Goal: Task Accomplishment & Management: Use online tool/utility

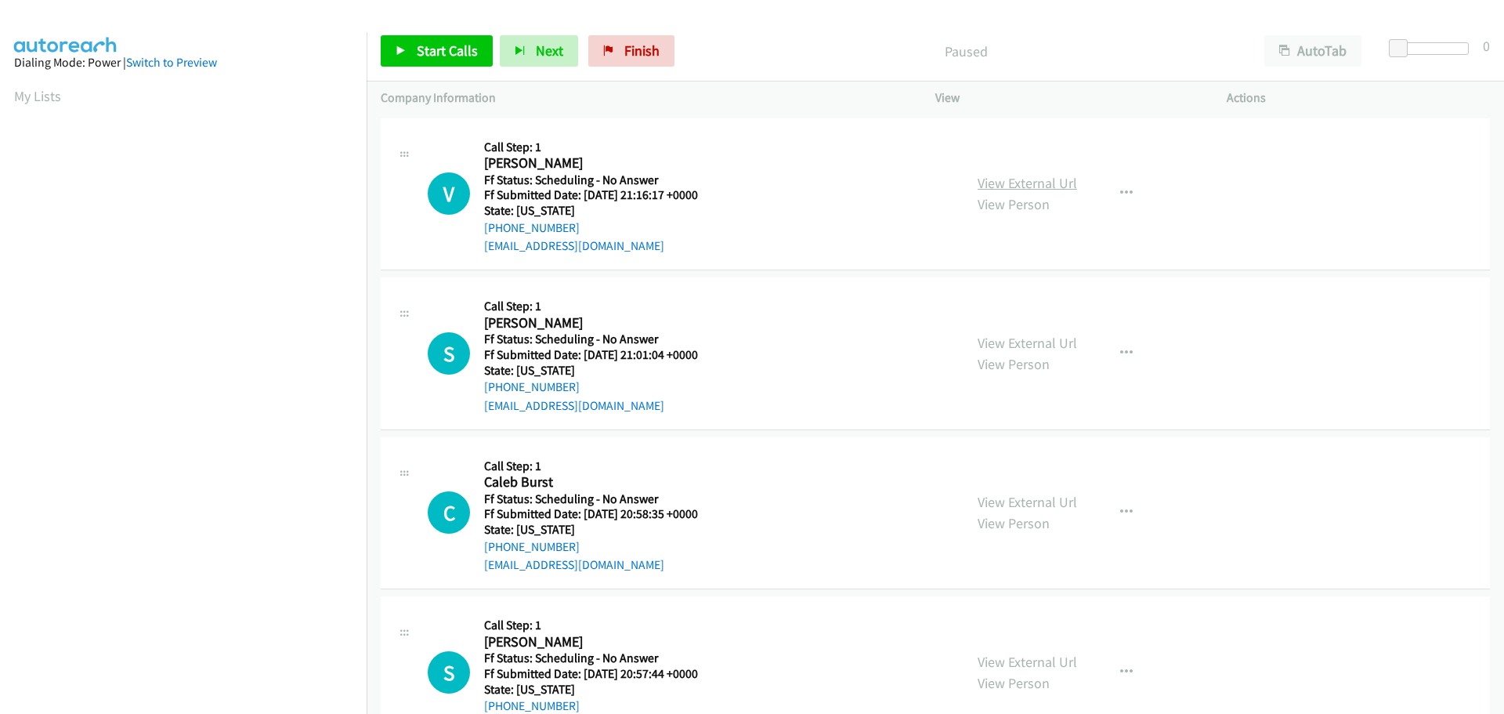
click at [1048, 184] on link "View External Url" at bounding box center [1026, 183] width 99 height 18
click at [1014, 349] on link "View External Url" at bounding box center [1026, 343] width 99 height 18
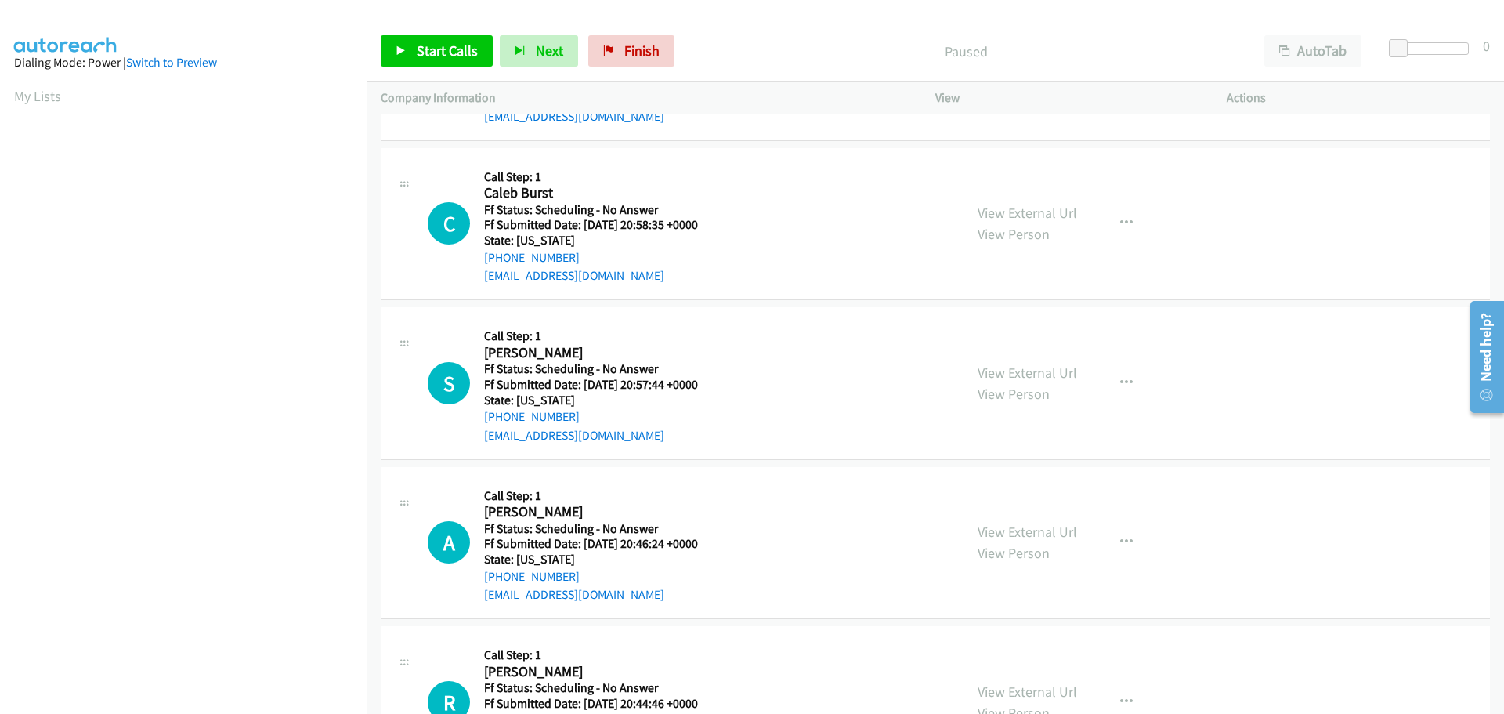
scroll to position [313, 0]
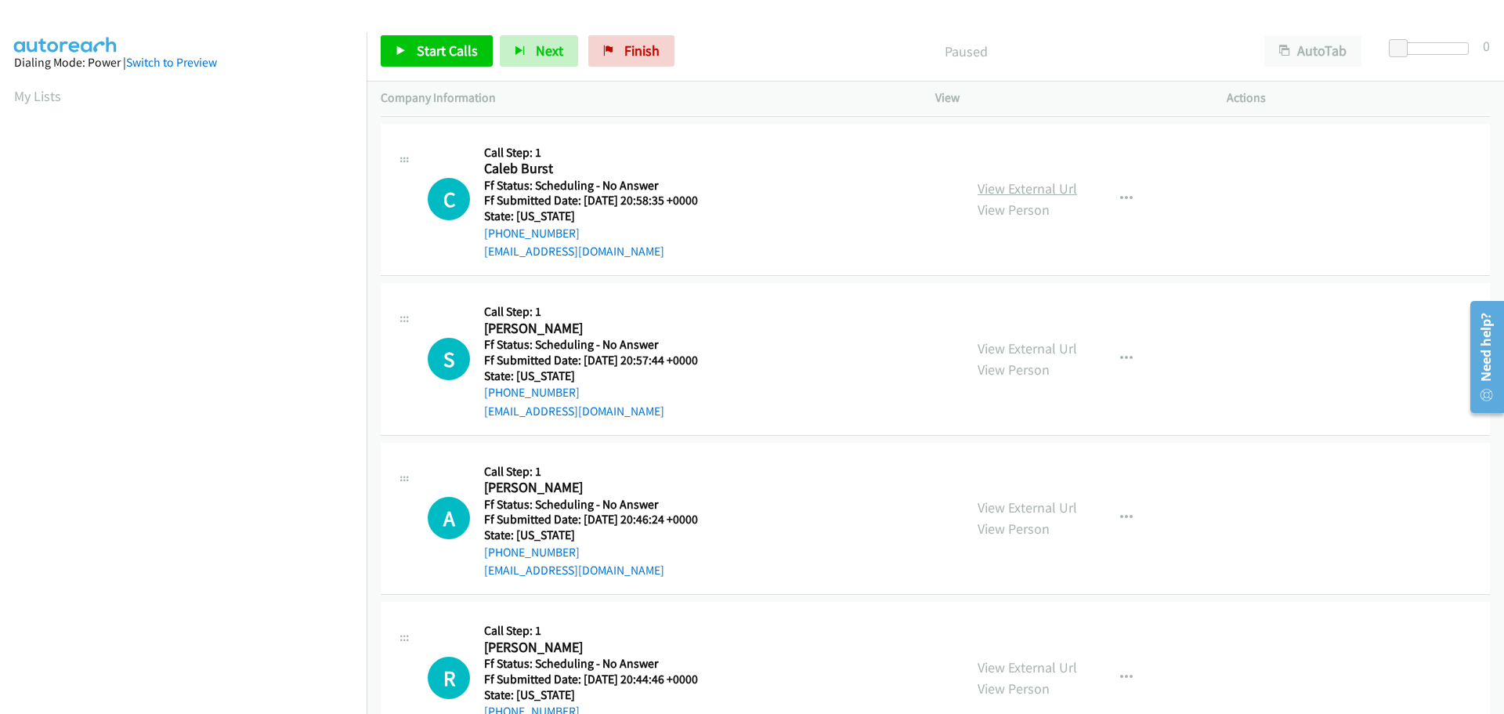
click at [990, 183] on link "View External Url" at bounding box center [1026, 188] width 99 height 18
click at [1001, 342] on link "View External Url" at bounding box center [1026, 348] width 99 height 18
click at [1017, 500] on link "View External Url" at bounding box center [1026, 507] width 99 height 18
click at [1003, 658] on link "View External Url" at bounding box center [1026, 667] width 99 height 18
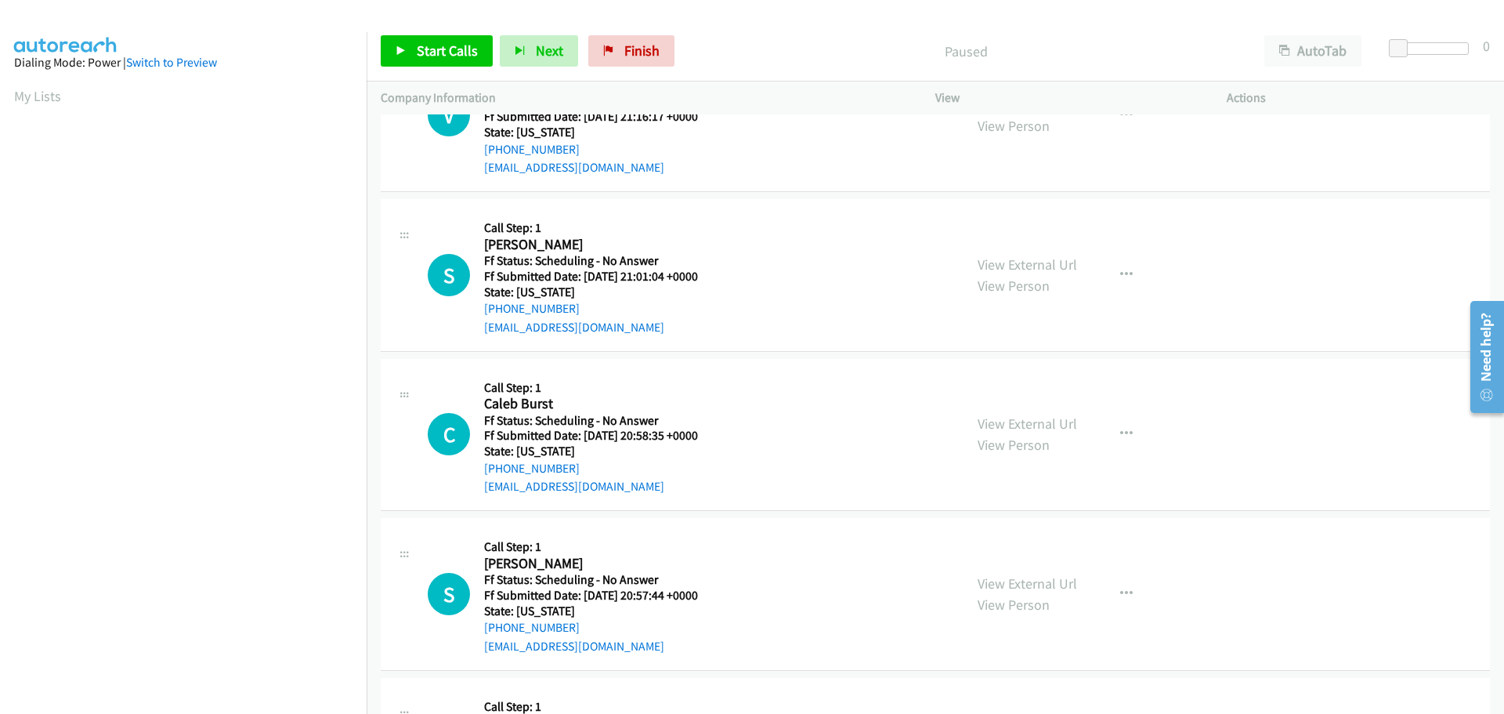
scroll to position [0, 0]
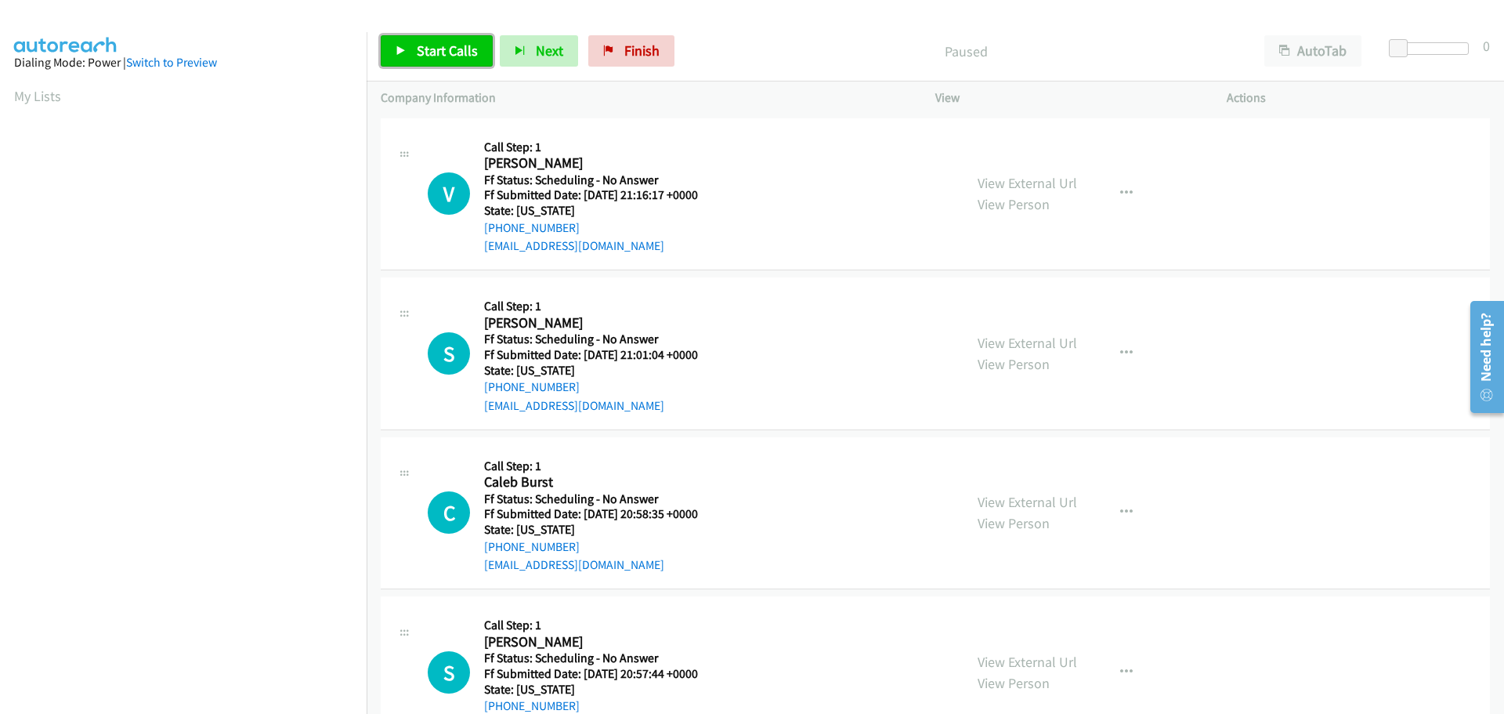
click at [394, 55] on link "Start Calls" at bounding box center [437, 50] width 112 height 31
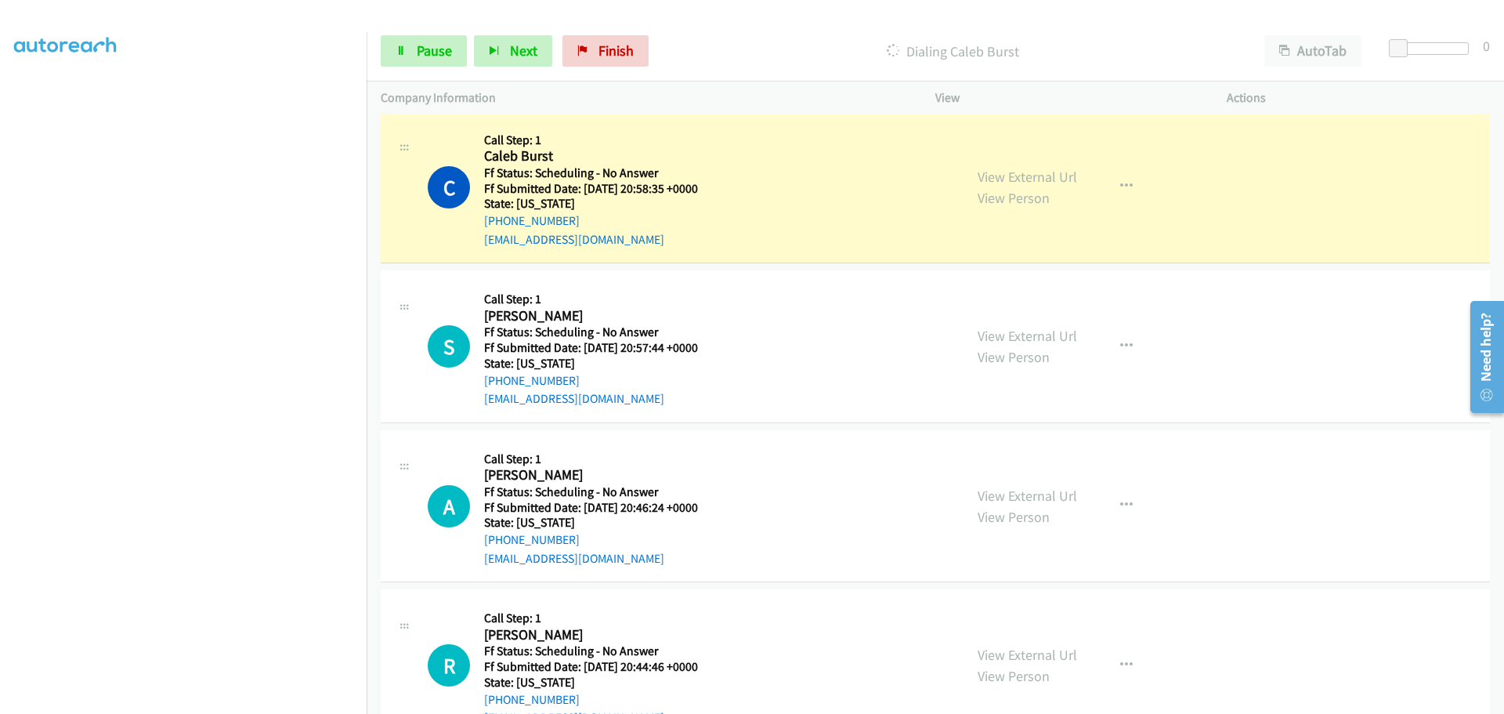
scroll to position [392, 0]
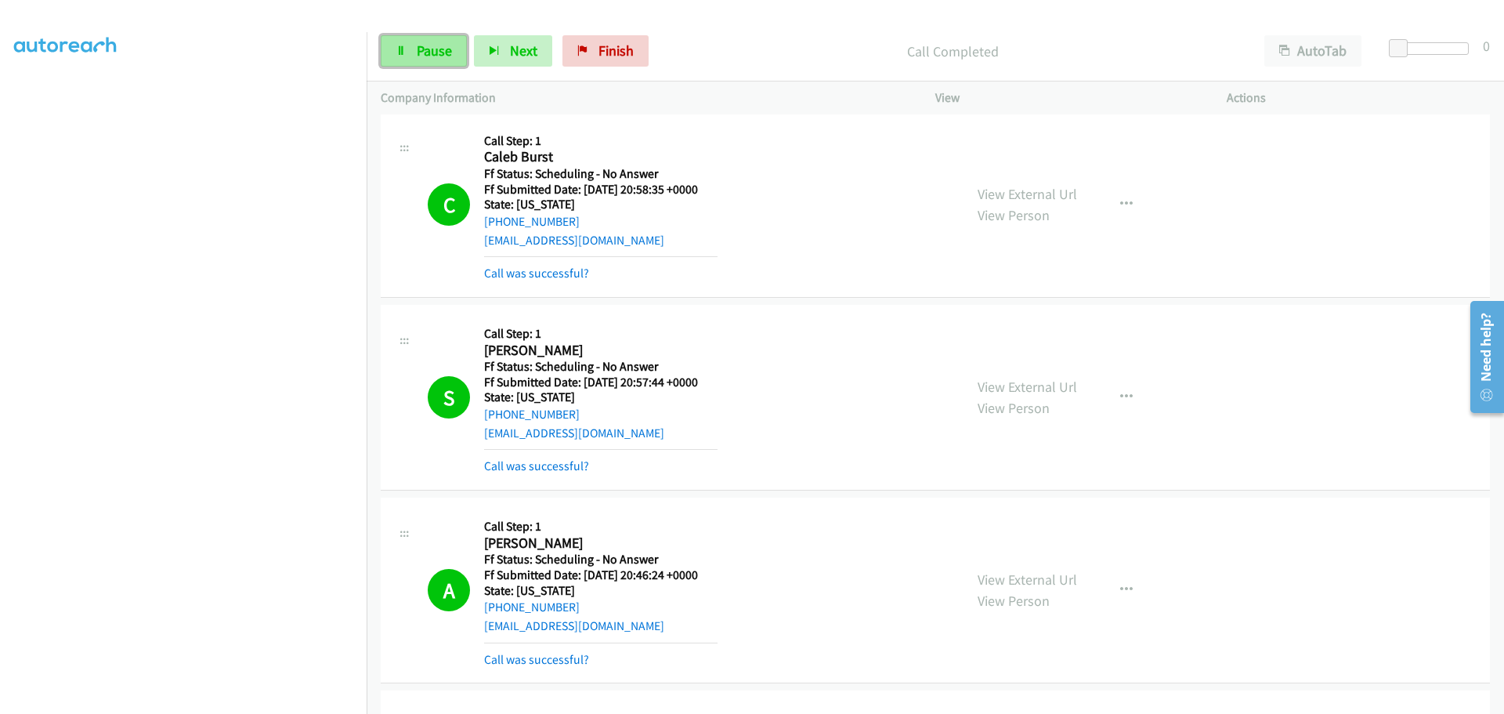
click at [424, 54] on span "Pause" at bounding box center [434, 51] width 35 height 18
click at [454, 55] on span "Start Calls" at bounding box center [447, 51] width 61 height 18
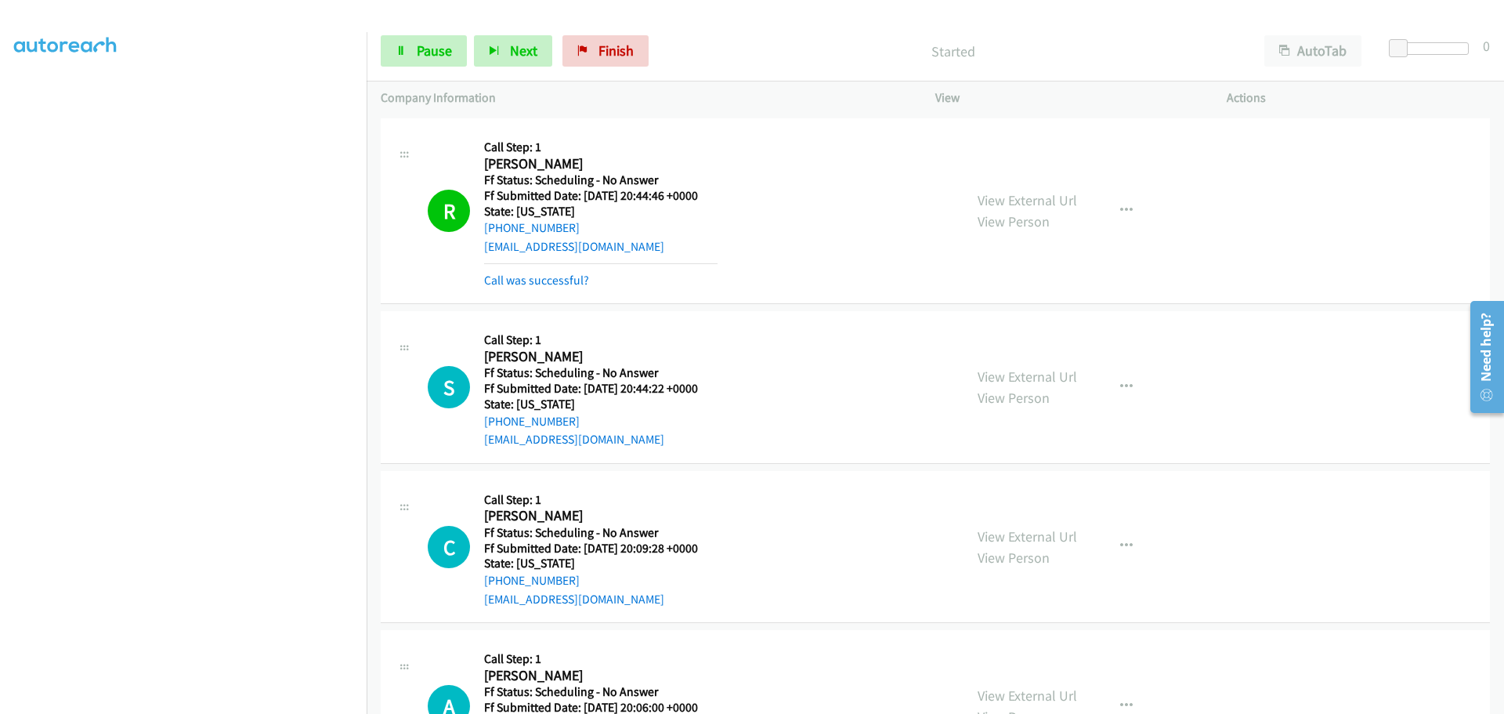
scroll to position [1018, 0]
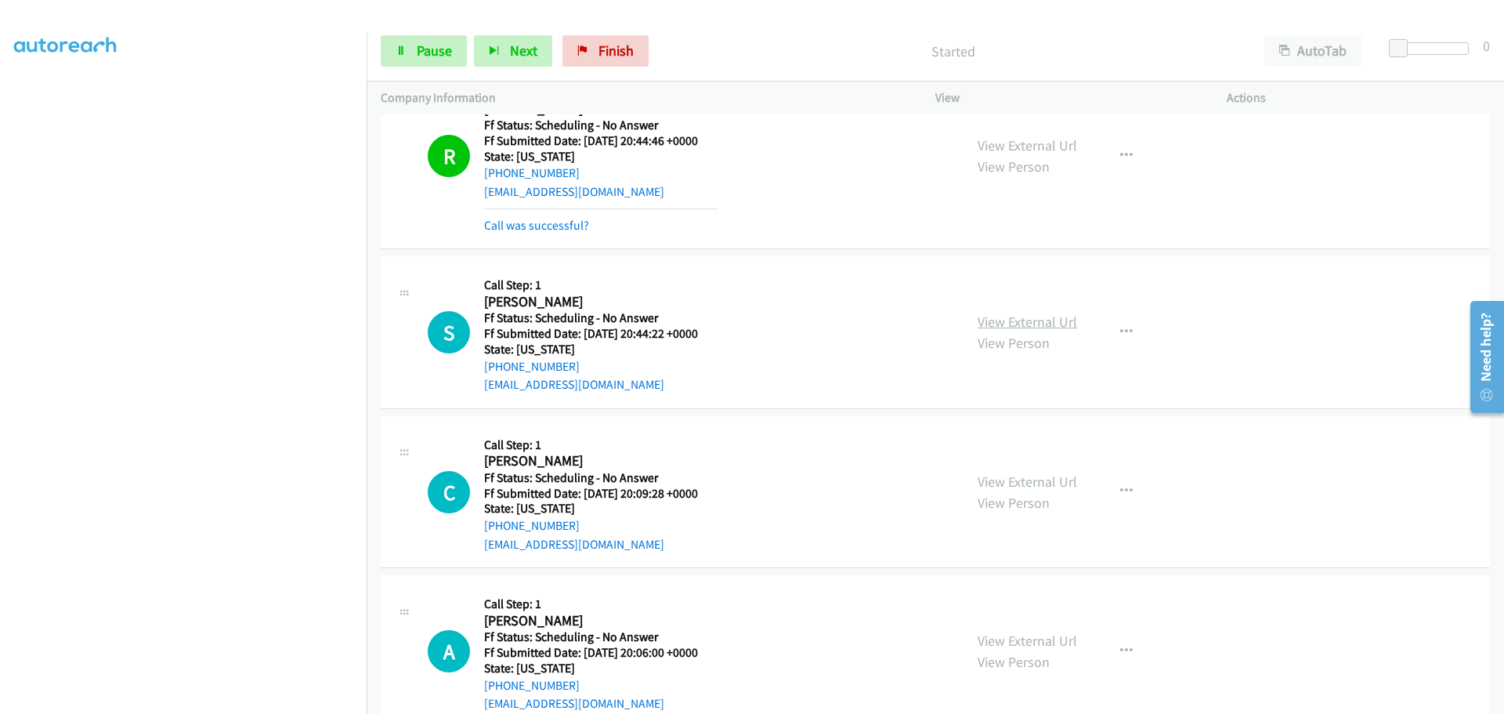
click at [1026, 315] on link "View External Url" at bounding box center [1026, 322] width 99 height 18
click at [1014, 473] on link "View External Url" at bounding box center [1026, 481] width 99 height 18
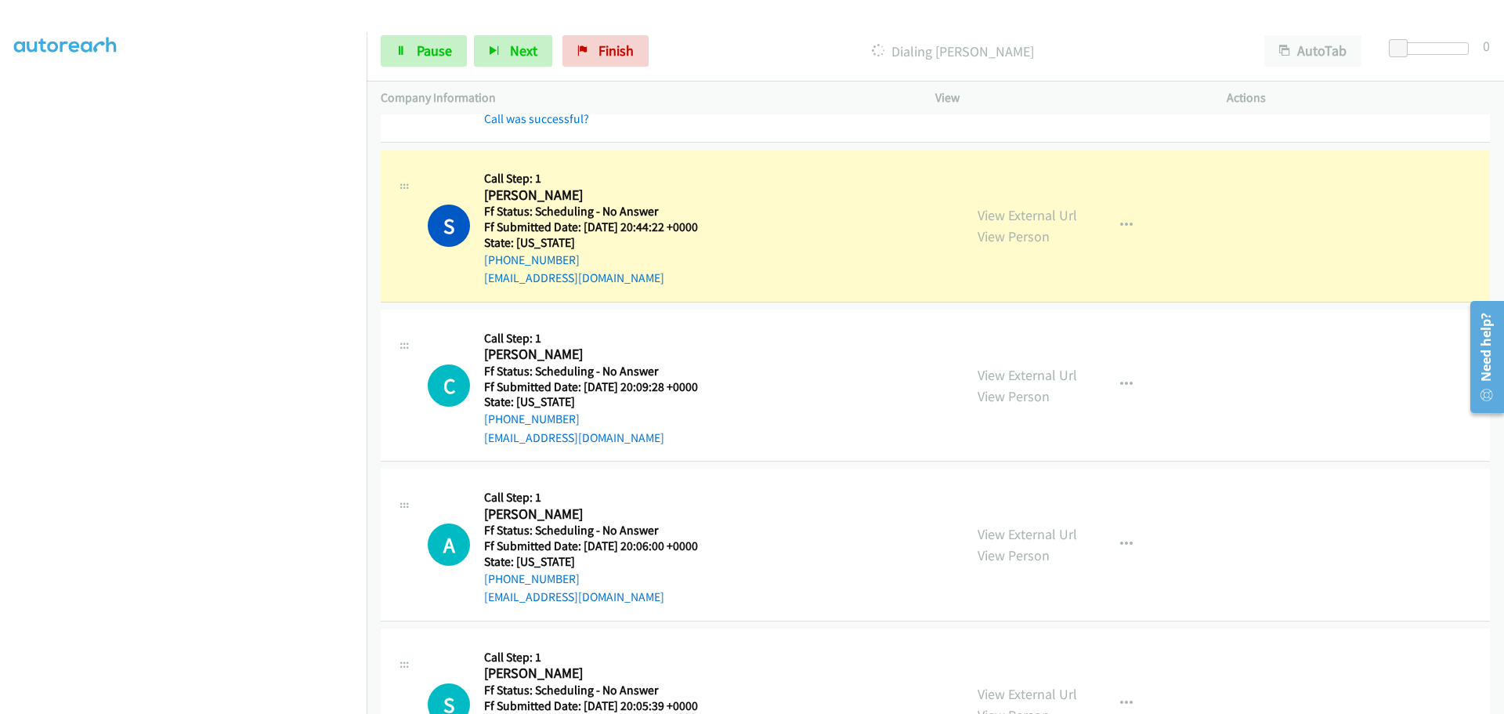
scroll to position [1175, 0]
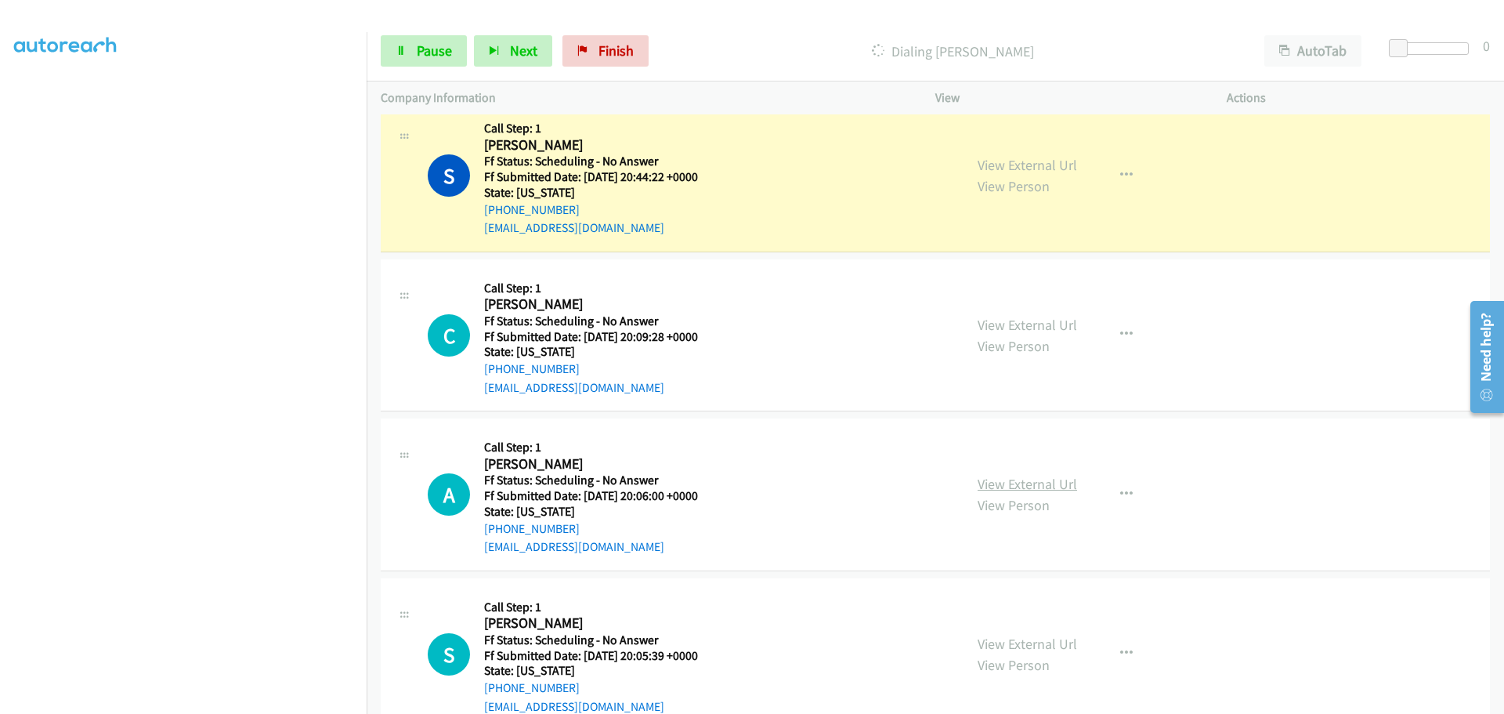
click at [1016, 477] on link "View External Url" at bounding box center [1026, 484] width 99 height 18
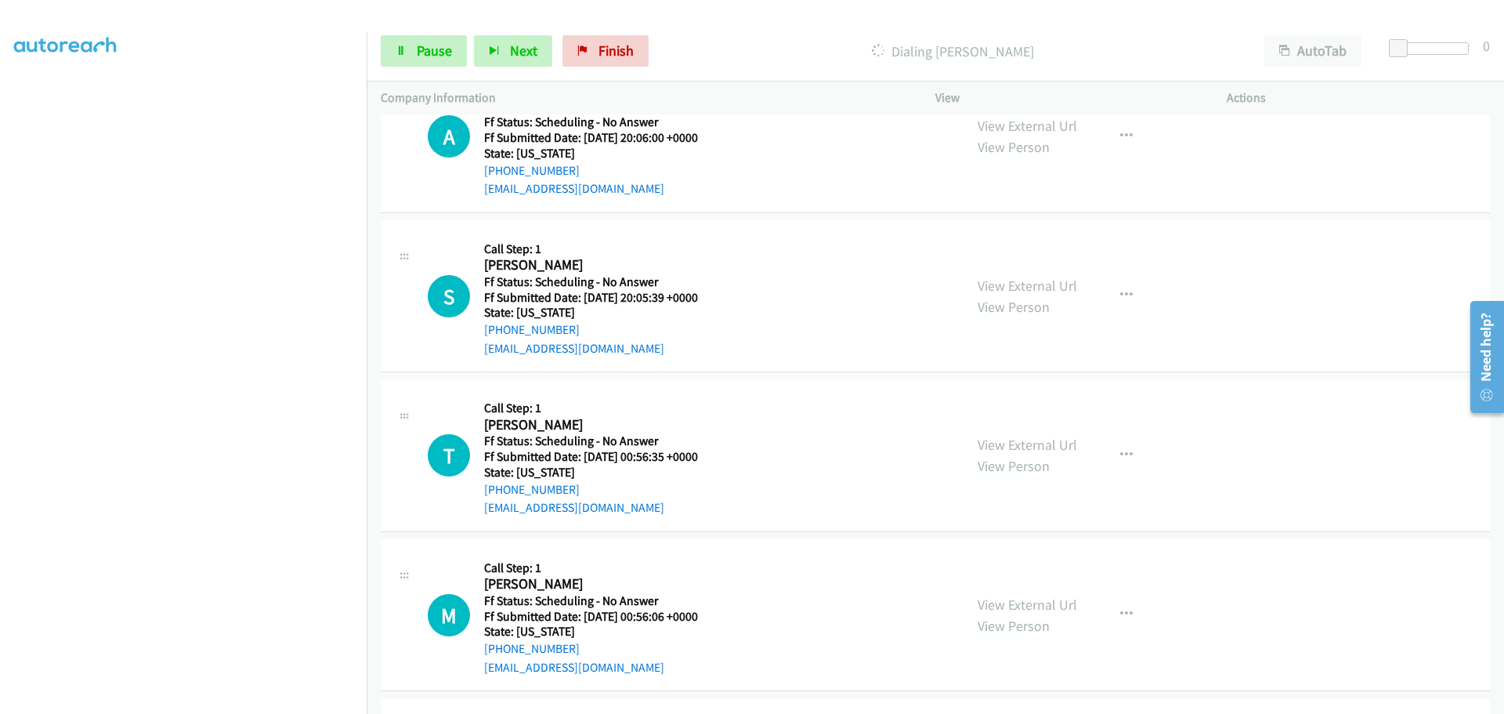
scroll to position [1566, 0]
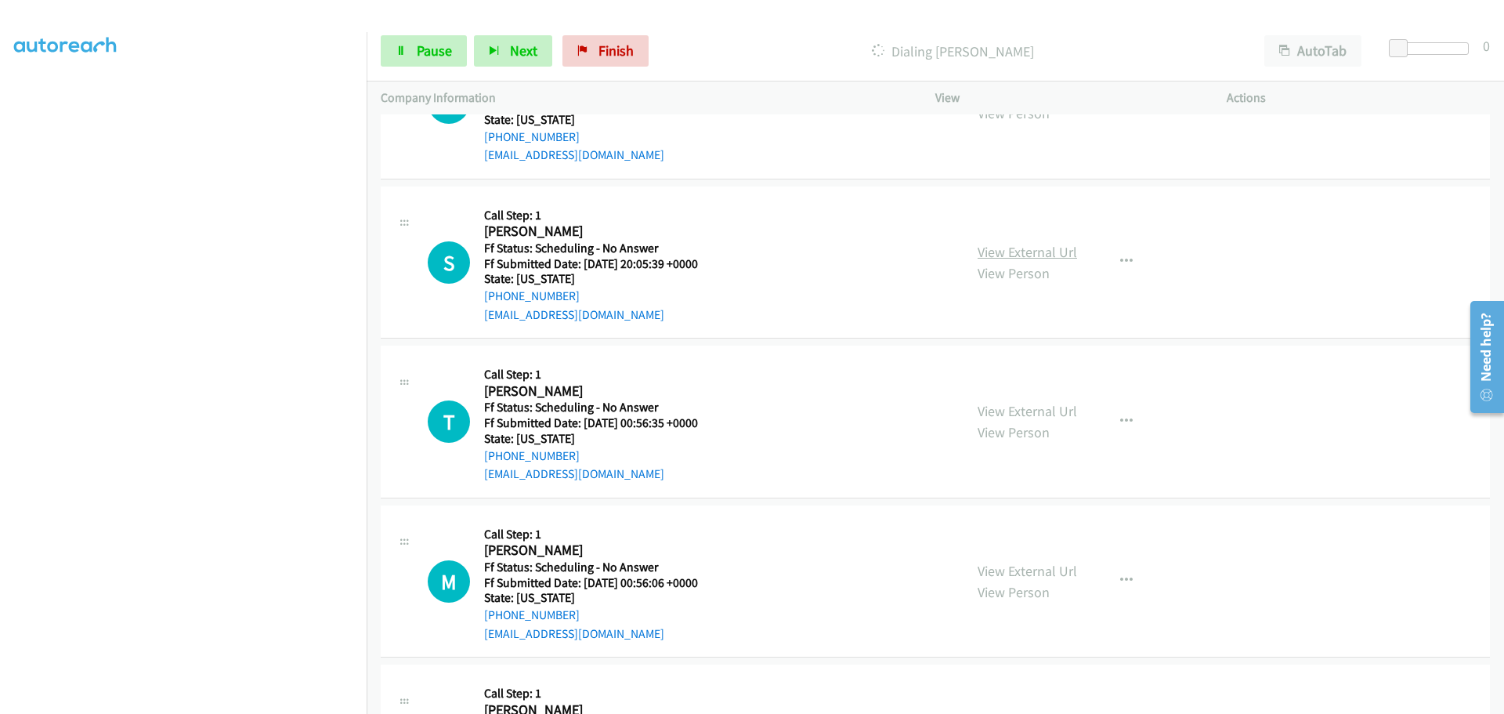
click at [1003, 254] on link "View External Url" at bounding box center [1026, 252] width 99 height 18
click at [995, 406] on link "View External Url" at bounding box center [1026, 411] width 99 height 18
click at [997, 567] on link "View External Url" at bounding box center [1026, 571] width 99 height 18
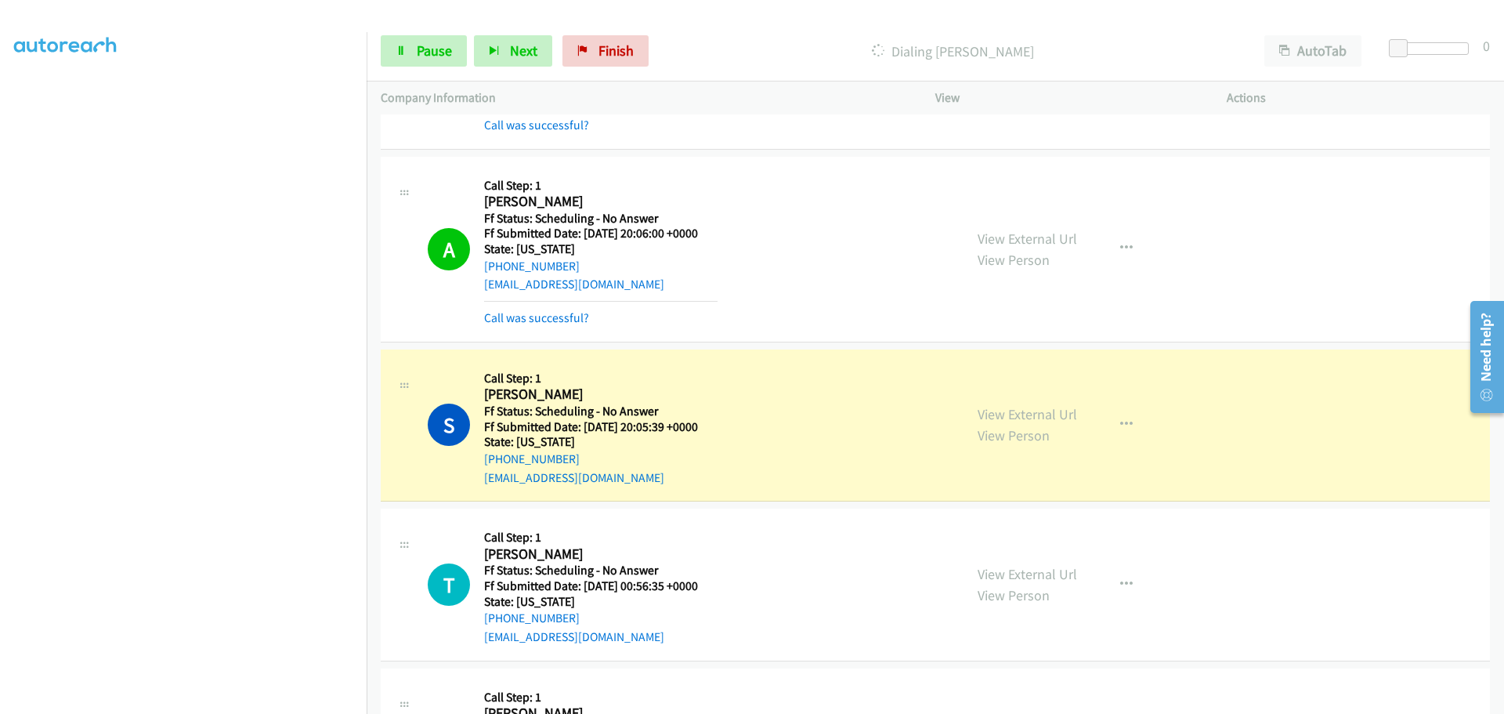
scroll to position [1522, 0]
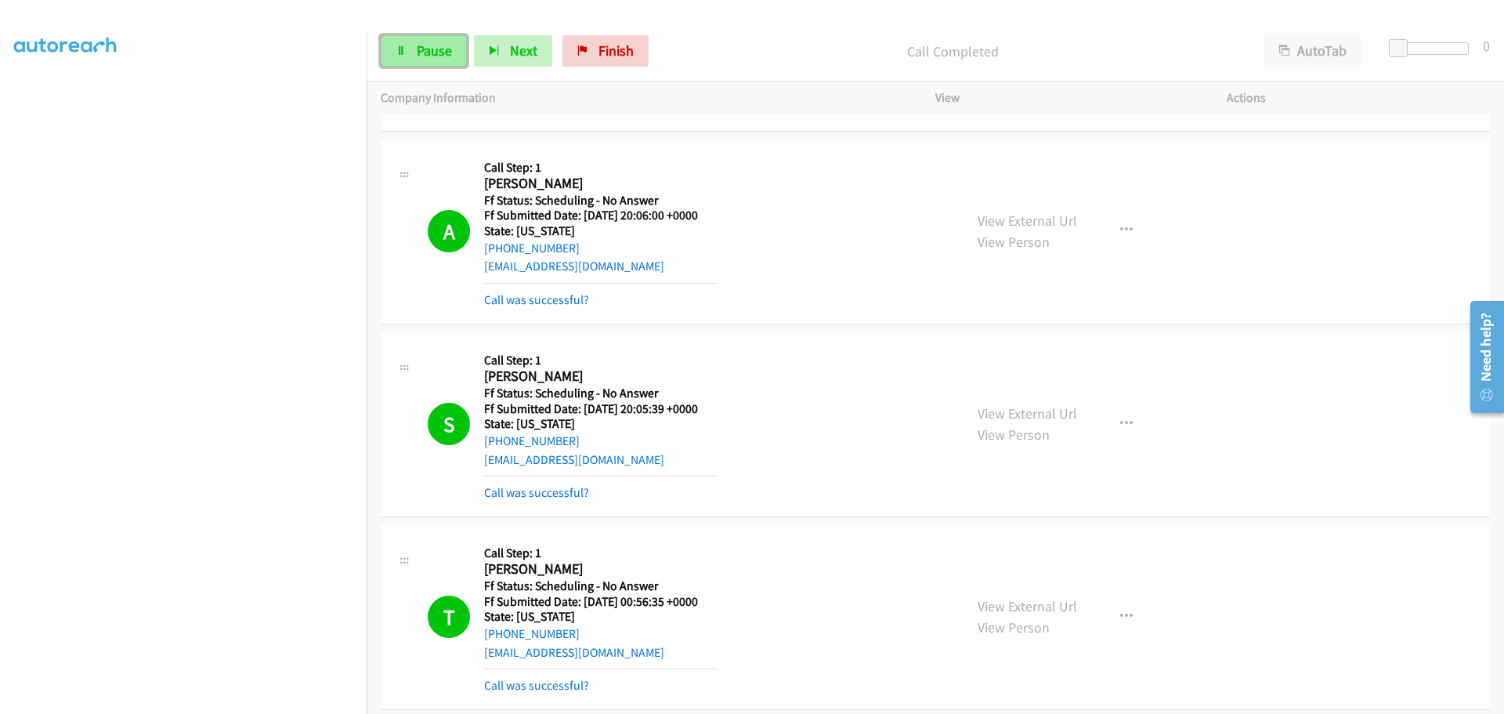
click at [403, 49] on icon at bounding box center [401, 51] width 11 height 11
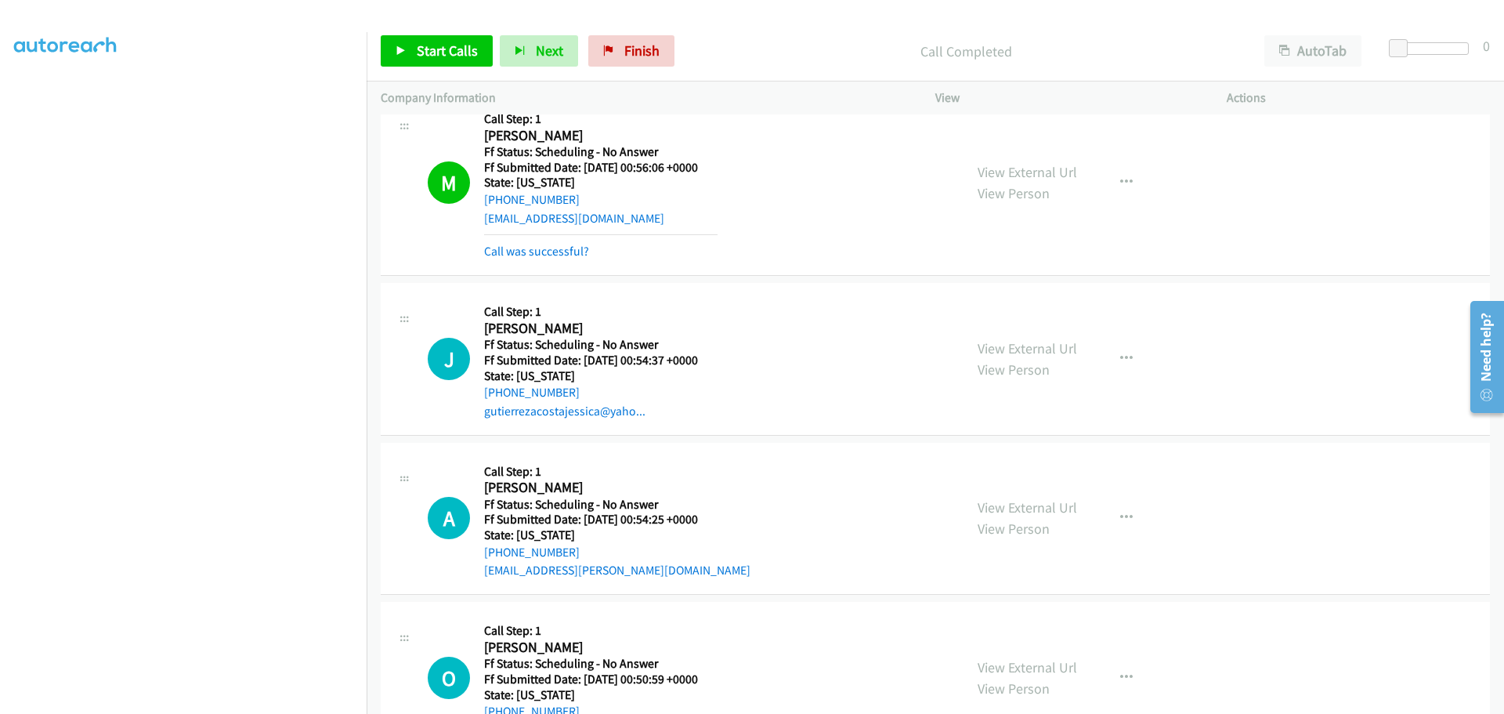
scroll to position [2305, 0]
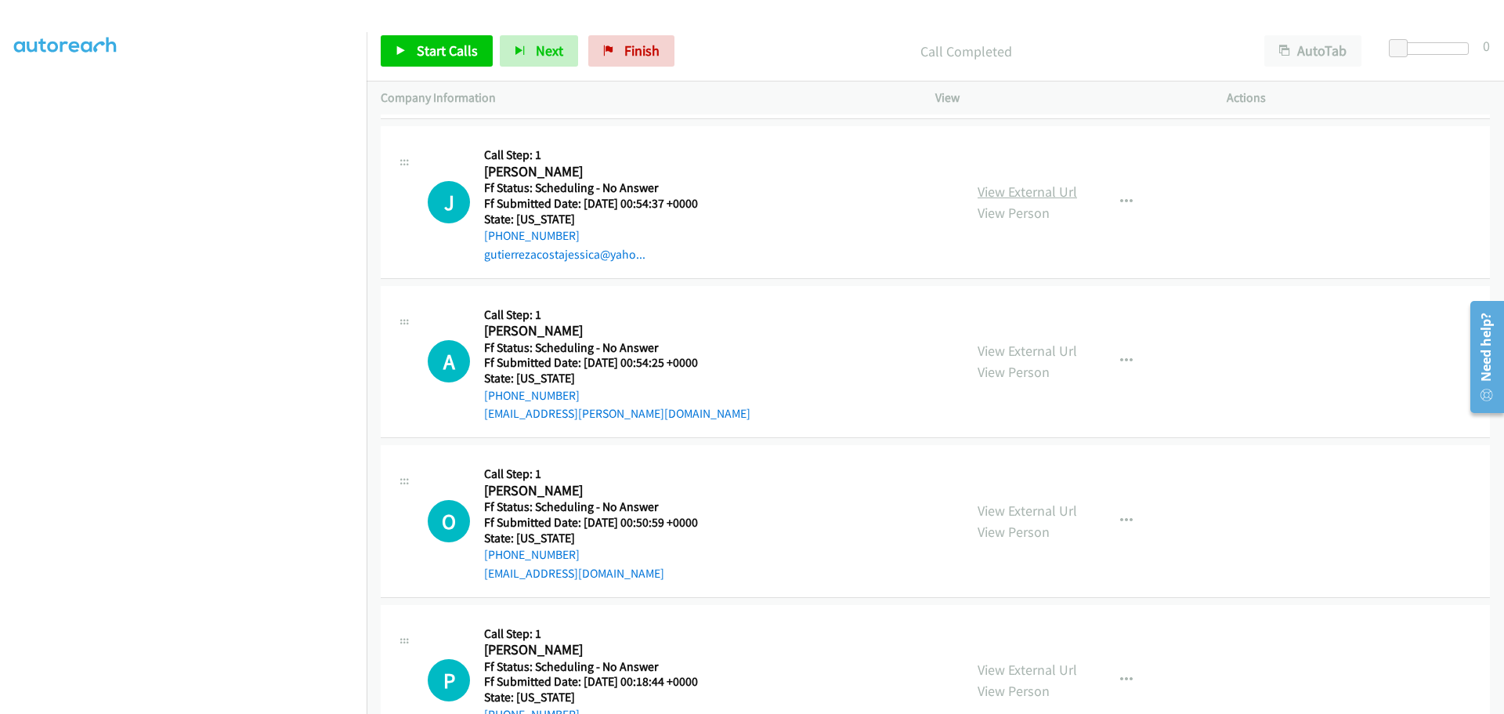
click at [999, 197] on link "View External Url" at bounding box center [1026, 191] width 99 height 18
click at [1042, 357] on link "View External Url" at bounding box center [1026, 350] width 99 height 18
click at [1042, 513] on link "View External Url" at bounding box center [1026, 510] width 99 height 18
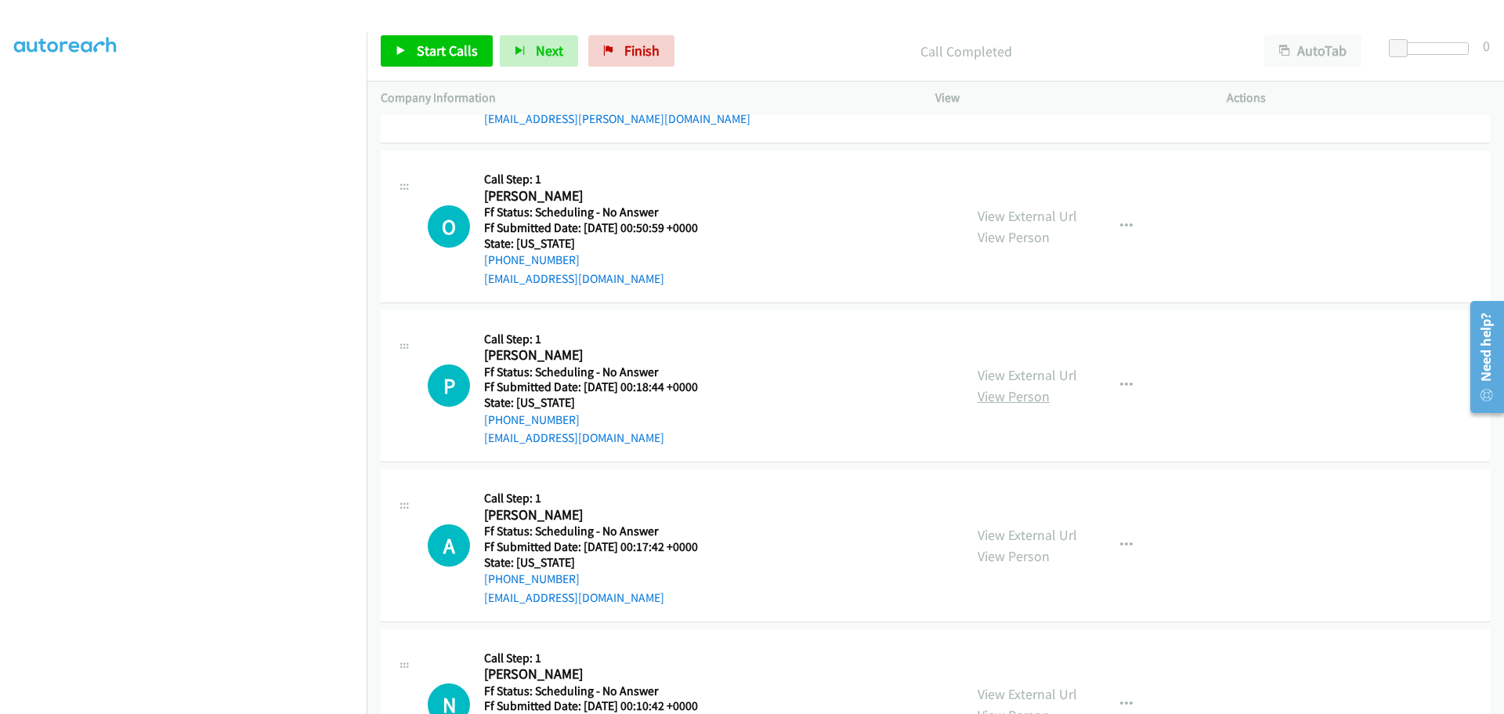
scroll to position [2618, 0]
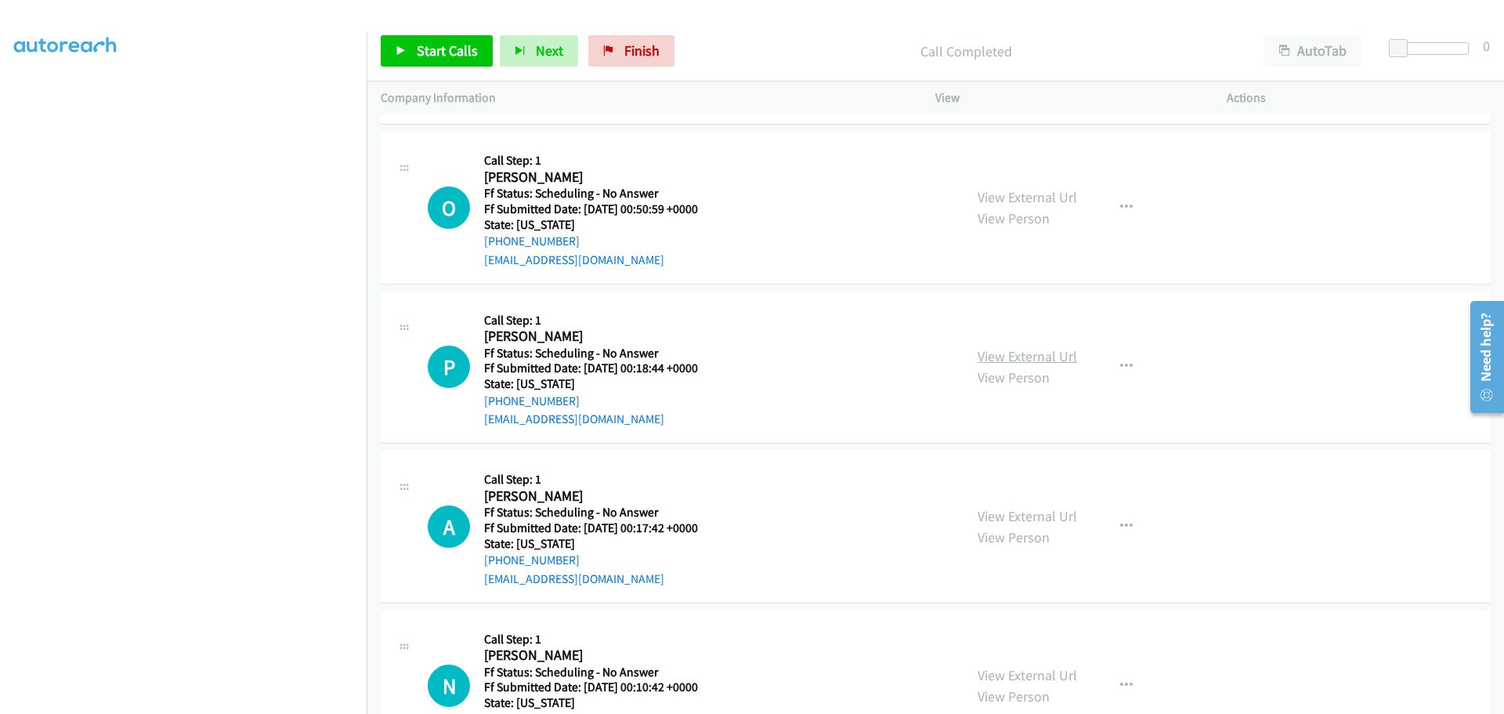
click at [1024, 349] on link "View External Url" at bounding box center [1026, 356] width 99 height 18
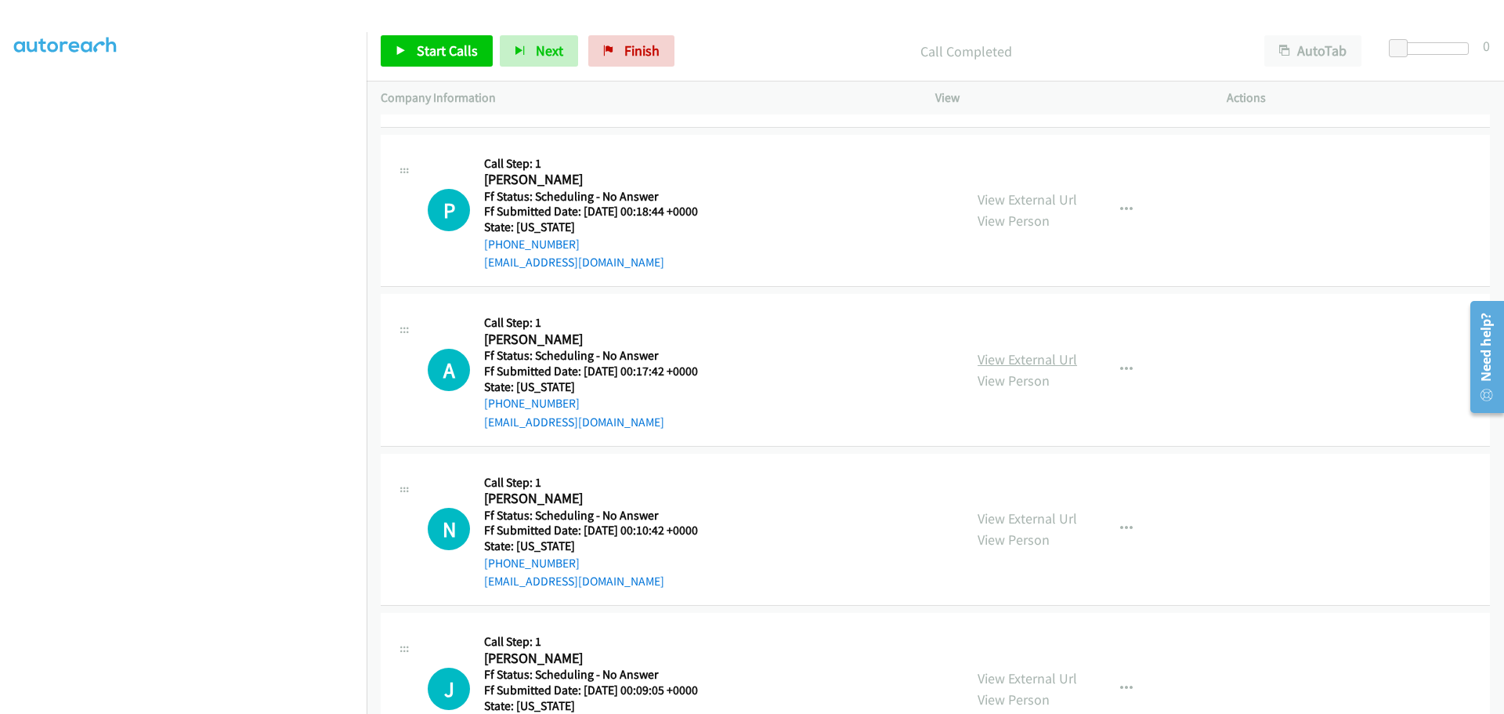
click at [996, 366] on link "View External Url" at bounding box center [1026, 359] width 99 height 18
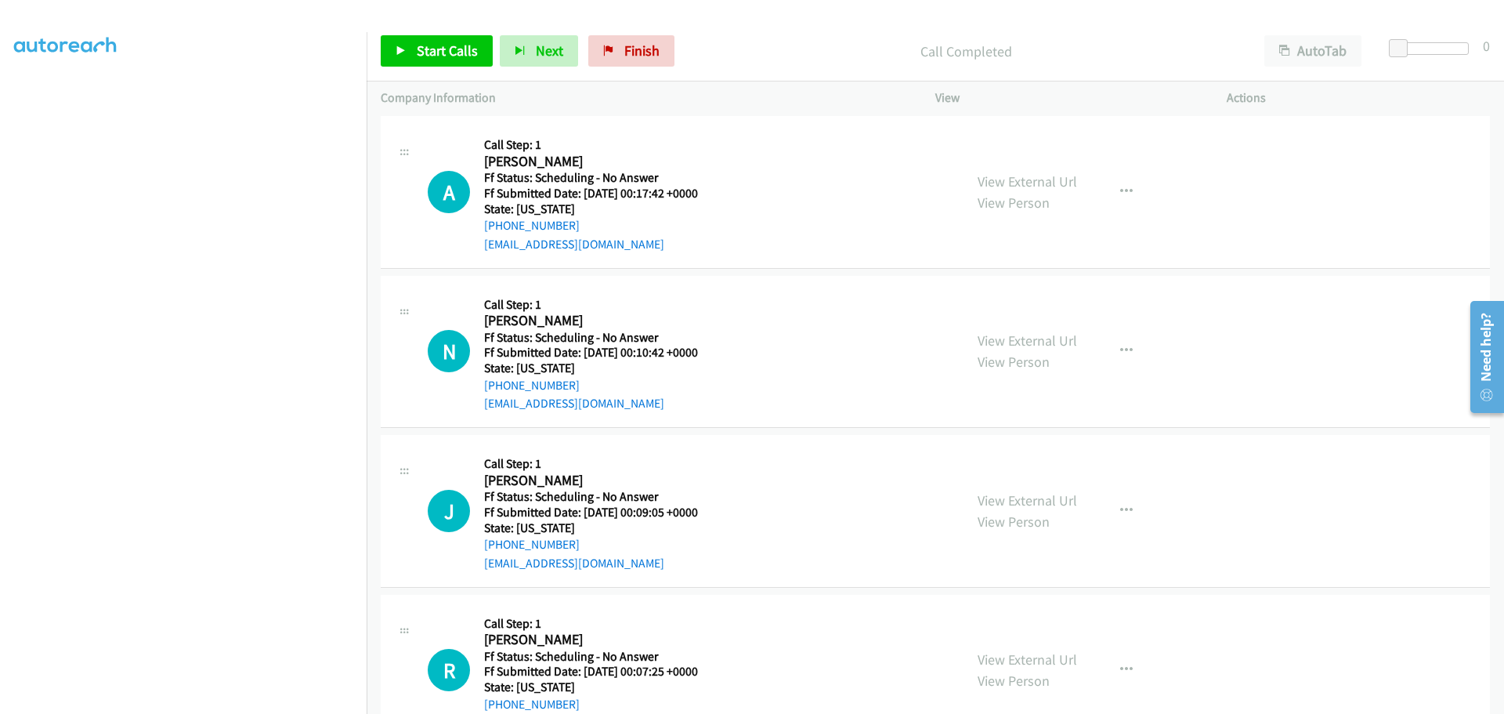
scroll to position [3010, 0]
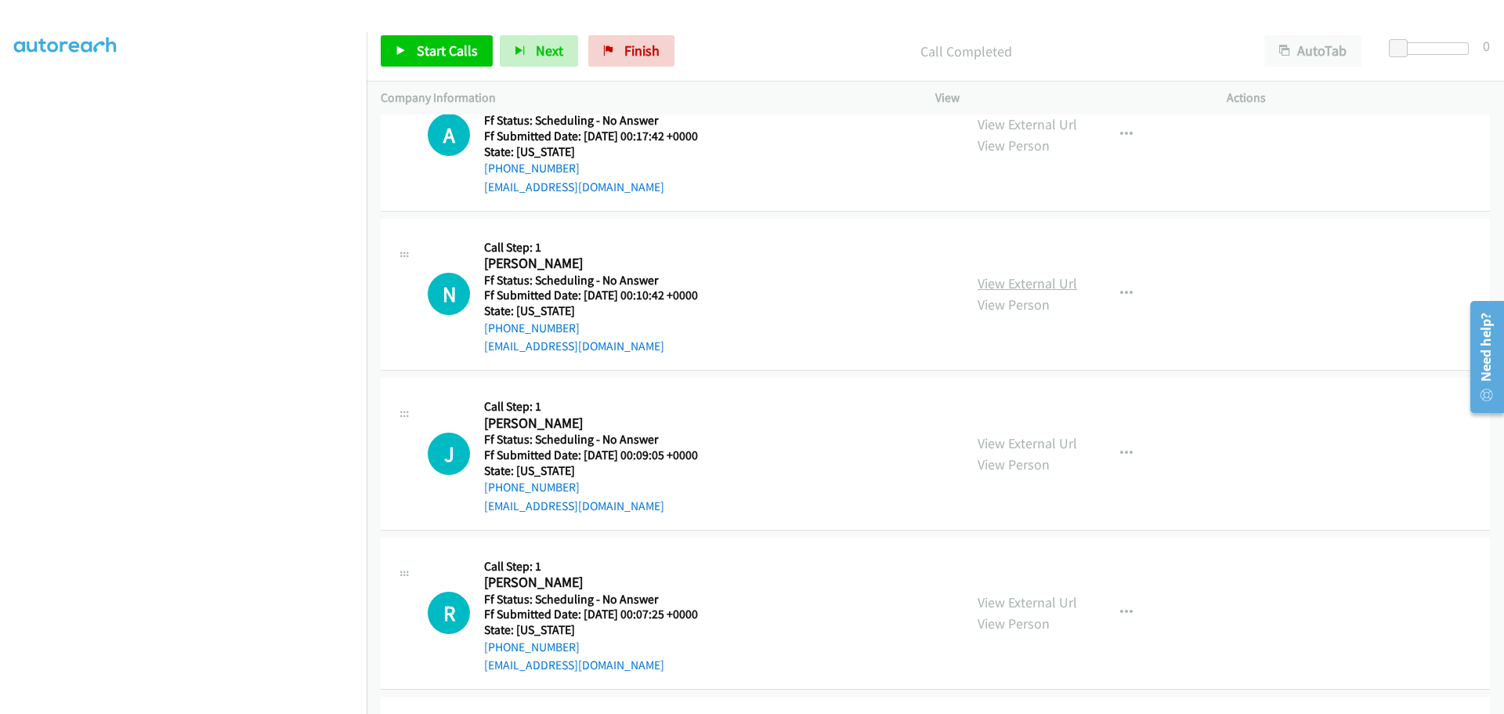
click at [988, 281] on link "View External Url" at bounding box center [1026, 283] width 99 height 18
click at [1057, 440] on link "View External Url" at bounding box center [1026, 443] width 99 height 18
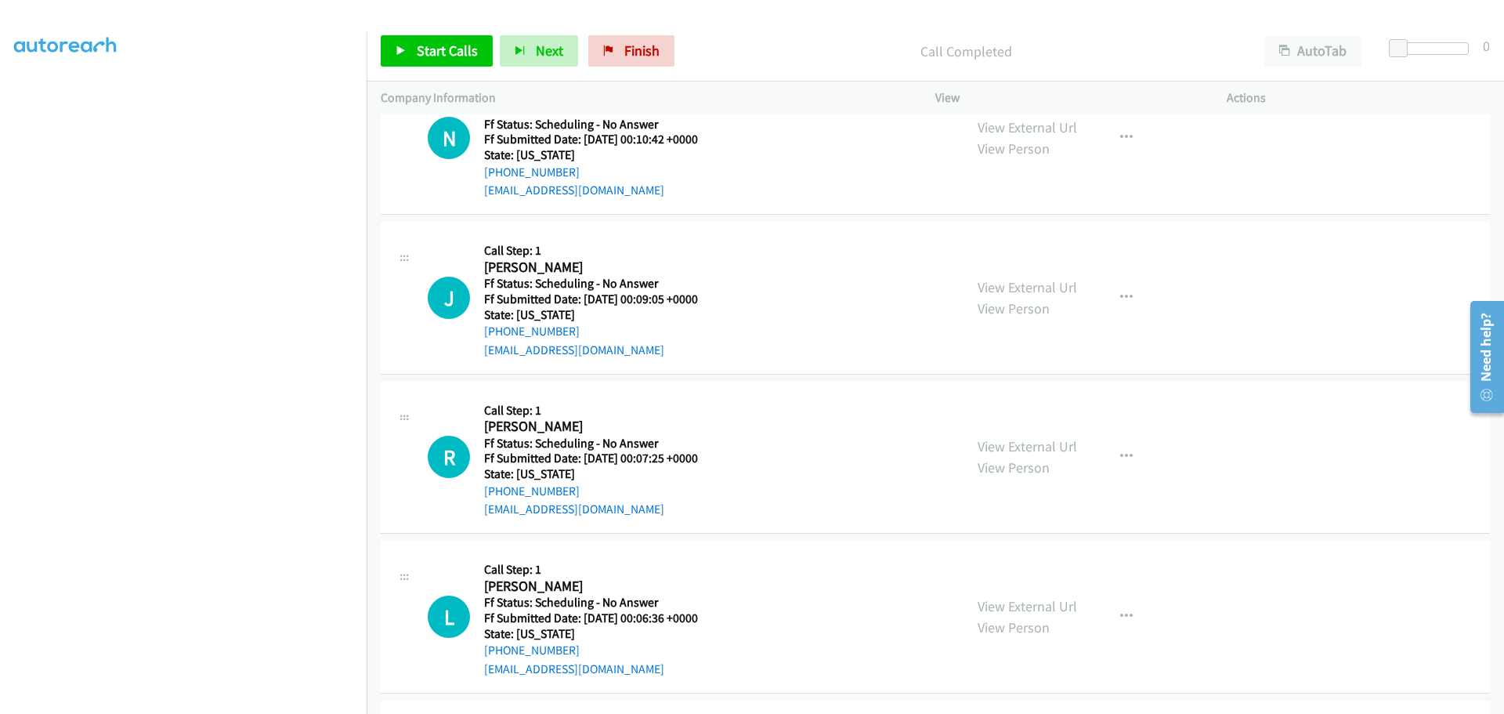
scroll to position [3167, 0]
click at [987, 452] on link "View External Url" at bounding box center [1026, 445] width 99 height 18
click at [399, 62] on link "Start Calls" at bounding box center [437, 50] width 112 height 31
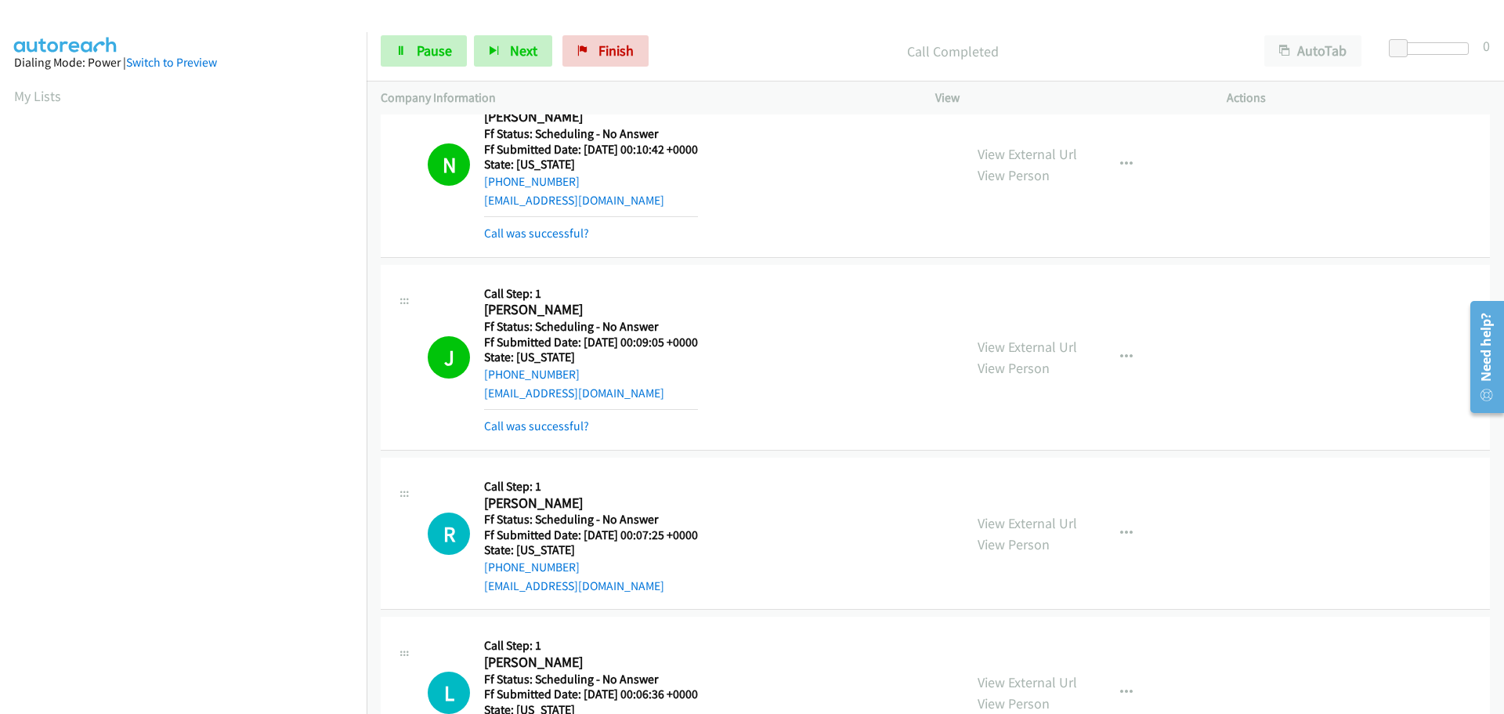
scroll to position [164, 0]
click at [435, 54] on span "Pause" at bounding box center [434, 51] width 35 height 18
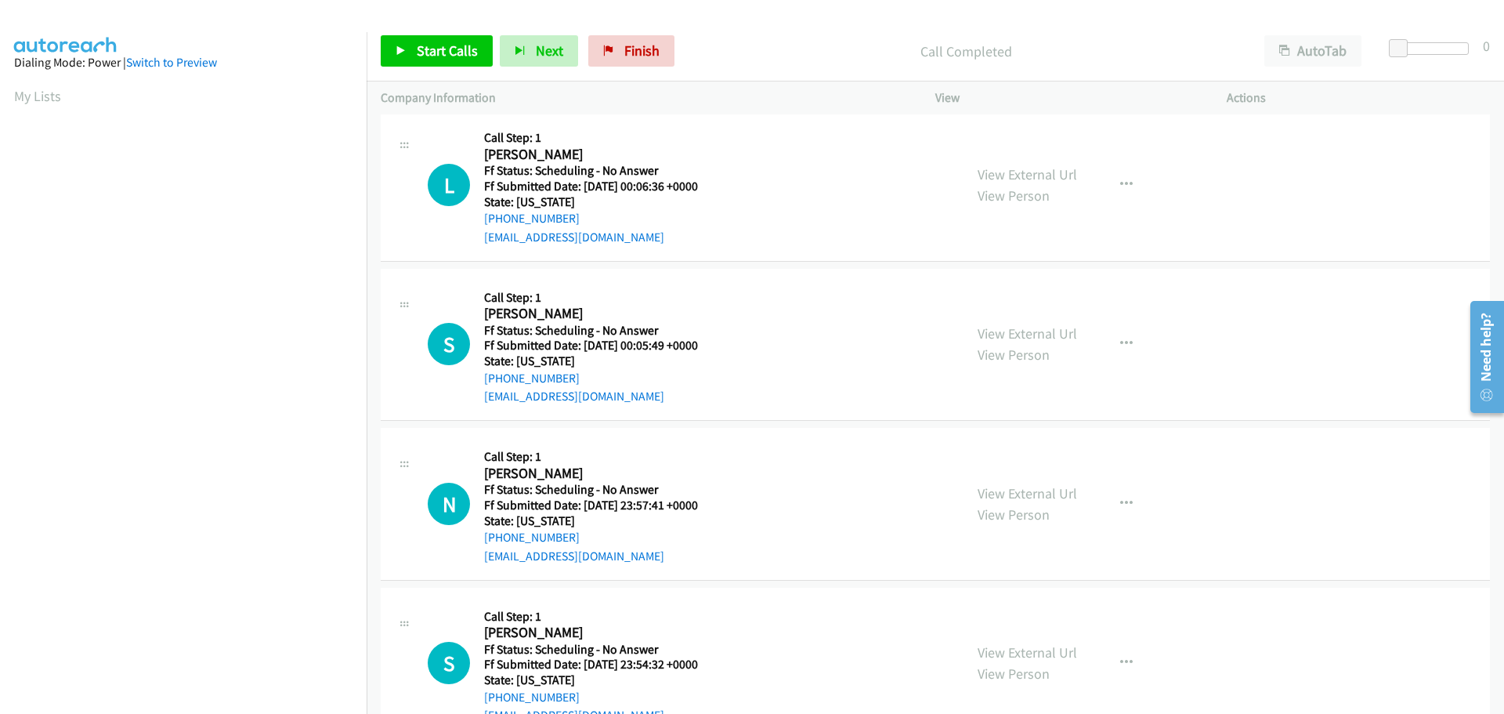
scroll to position [3872, 0]
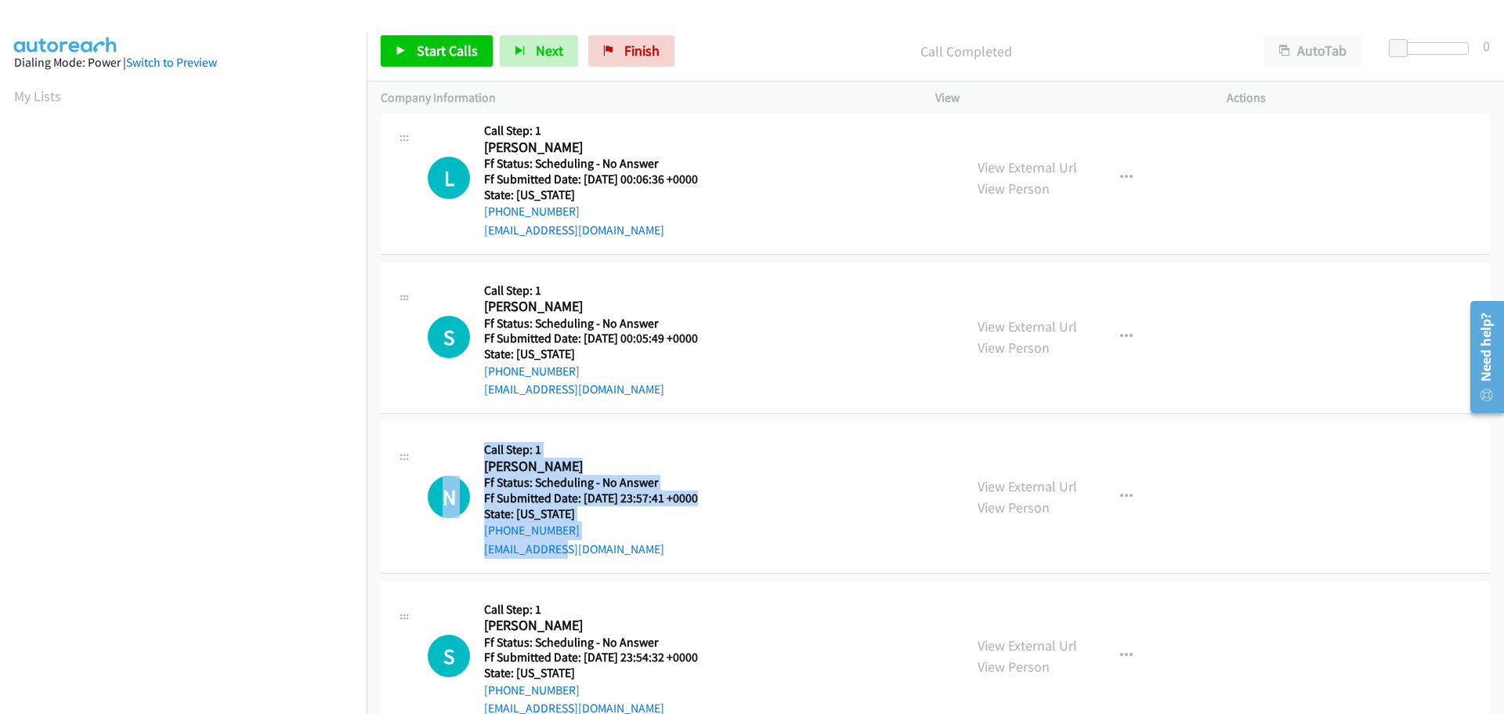
drag, startPoint x: 464, startPoint y: 535, endPoint x: 606, endPoint y: 555, distance: 144.0
click at [606, 555] on div "N Callback Scheduled Call Step: 1 [PERSON_NAME] America/New_York Ff Status: Sch…" at bounding box center [689, 497] width 522 height 124
click at [606, 555] on div "[EMAIL_ADDRESS][DOMAIN_NAME]" at bounding box center [591, 549] width 214 height 19
drag, startPoint x: 606, startPoint y: 555, endPoint x: 462, endPoint y: 446, distance: 181.1
click at [462, 446] on div "N Callback Scheduled Call Step: 1 [PERSON_NAME] America/New_York Ff Status: Sch…" at bounding box center [689, 497] width 522 height 124
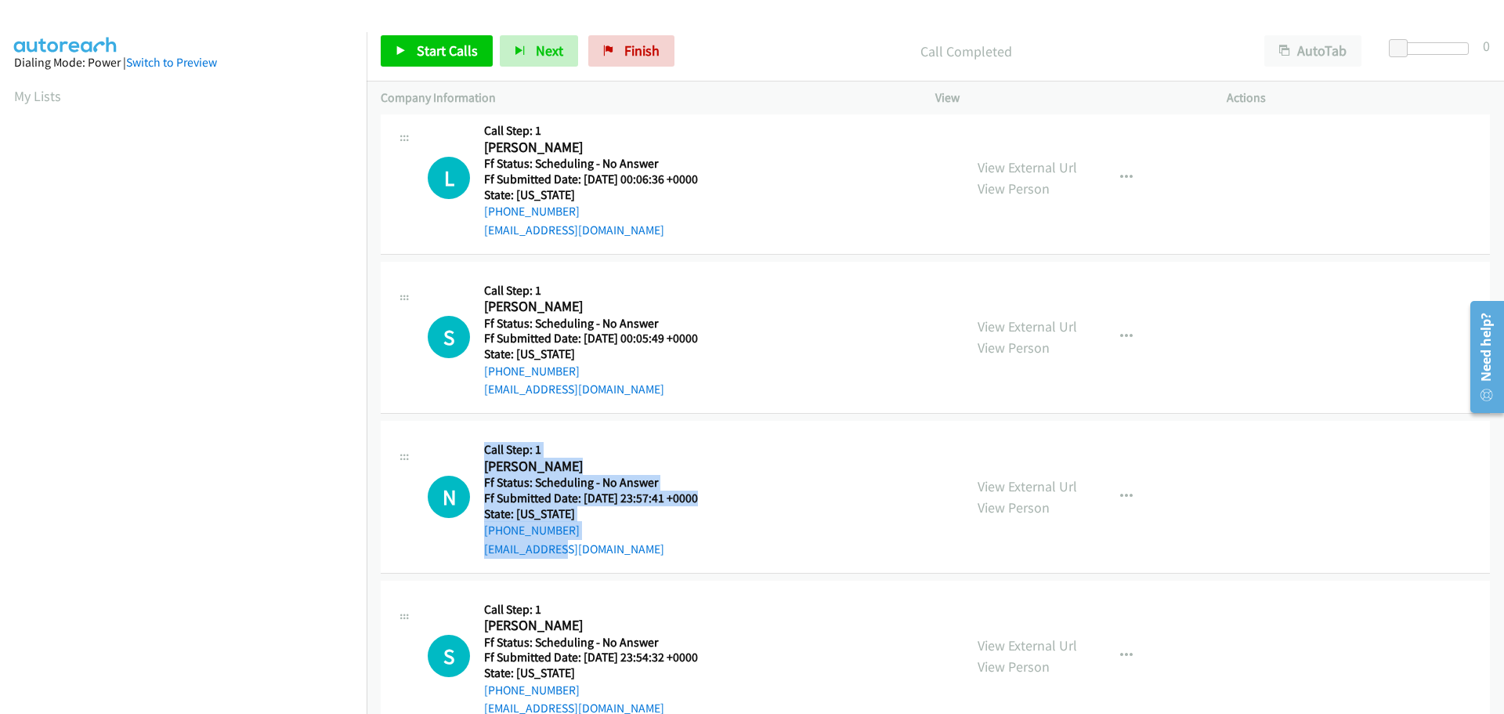
click at [468, 446] on div "N Callback Scheduled Call Step: 1 [PERSON_NAME] America/New_York Ff Status: Sch…" at bounding box center [689, 497] width 522 height 124
drag, startPoint x: 468, startPoint y: 446, endPoint x: 642, endPoint y: 551, distance: 204.2
click at [642, 551] on div "N Callback Scheduled Call Step: 1 [PERSON_NAME] America/New_York Ff Status: Sch…" at bounding box center [689, 497] width 522 height 124
click at [642, 551] on div "[EMAIL_ADDRESS][DOMAIN_NAME]" at bounding box center [591, 549] width 214 height 19
drag, startPoint x: 642, startPoint y: 551, endPoint x: 473, endPoint y: 453, distance: 195.5
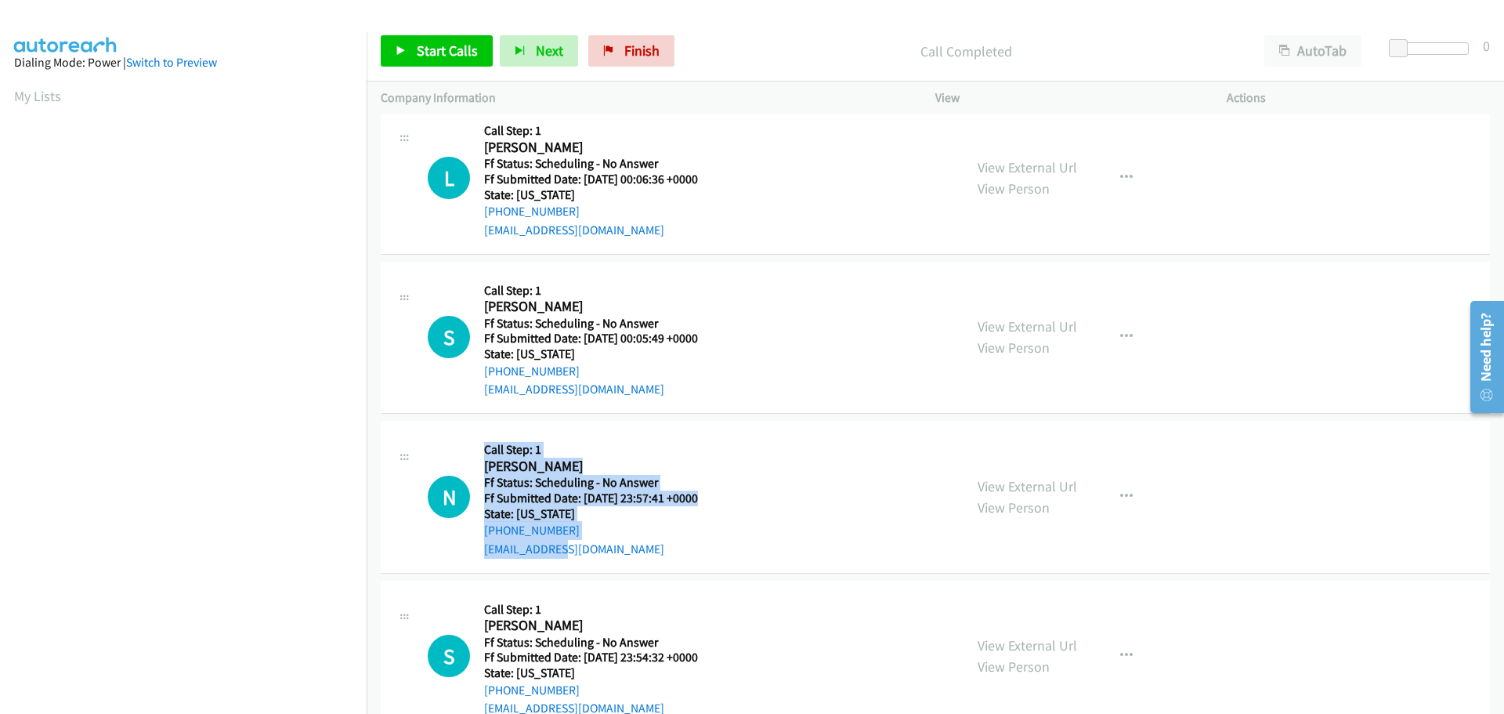
click at [473, 453] on div "N Callback Scheduled Call Step: 1 [PERSON_NAME] America/New_York Ff Status: Sch…" at bounding box center [689, 497] width 522 height 124
click at [588, 478] on h5 "Ff Status: Scheduling - No Answer" at bounding box center [591, 483] width 214 height 16
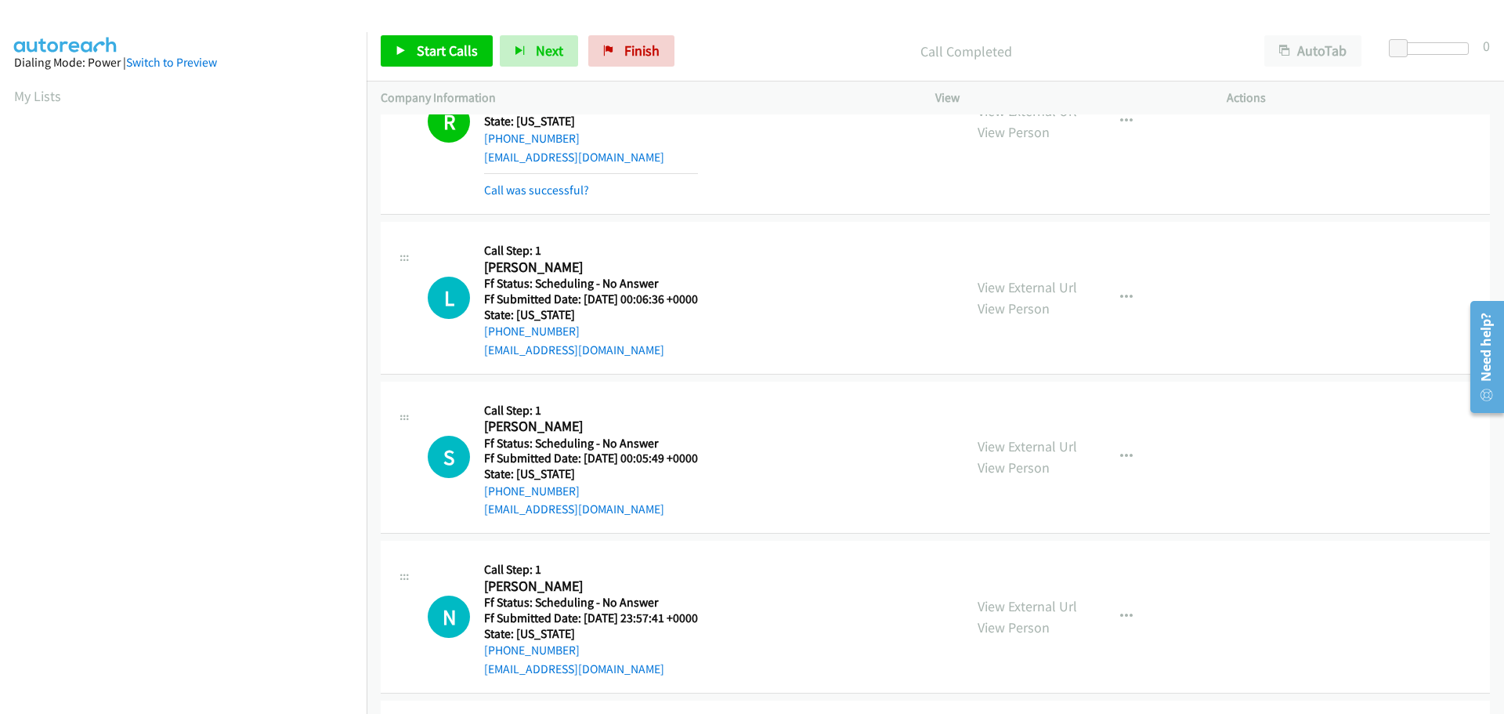
scroll to position [3793, 0]
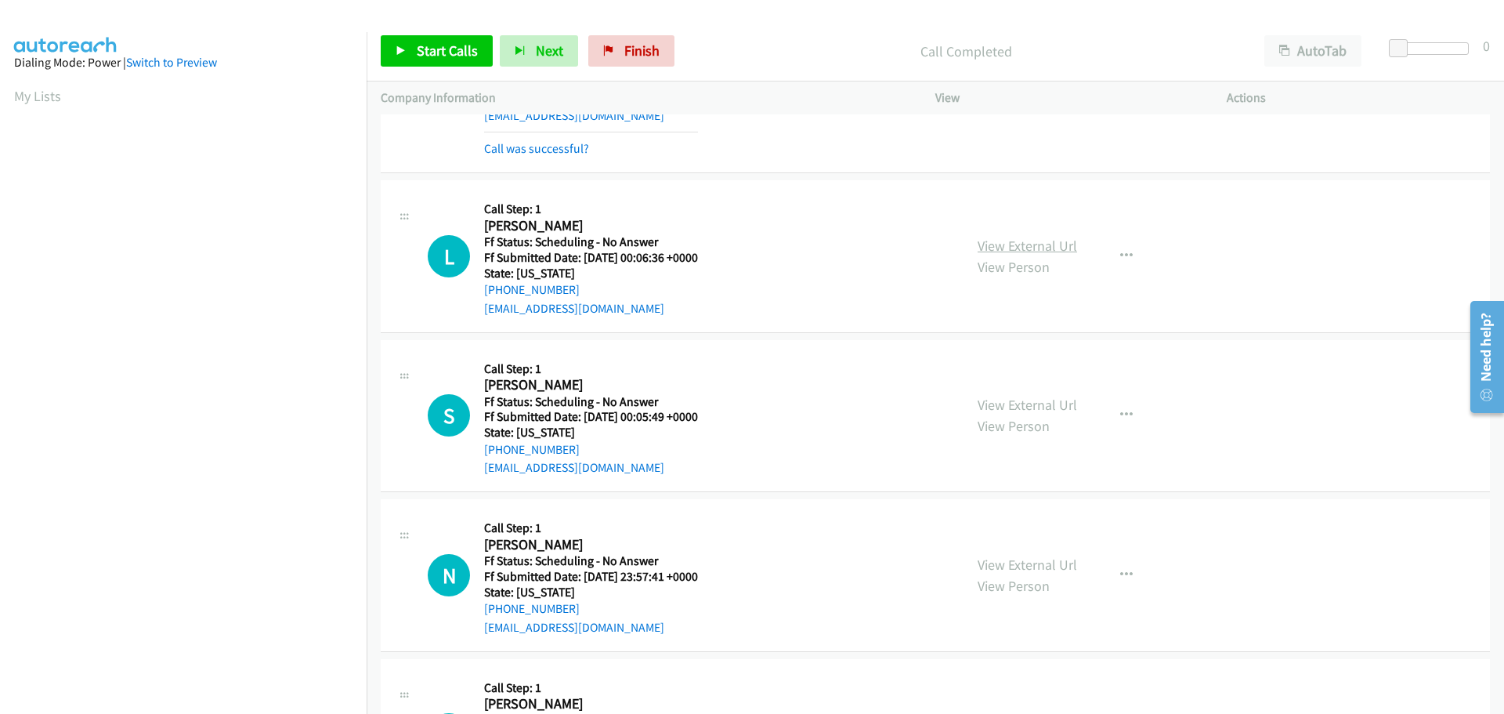
click at [1024, 237] on link "View External Url" at bounding box center [1026, 246] width 99 height 18
click at [999, 401] on link "View External Url" at bounding box center [1026, 405] width 99 height 18
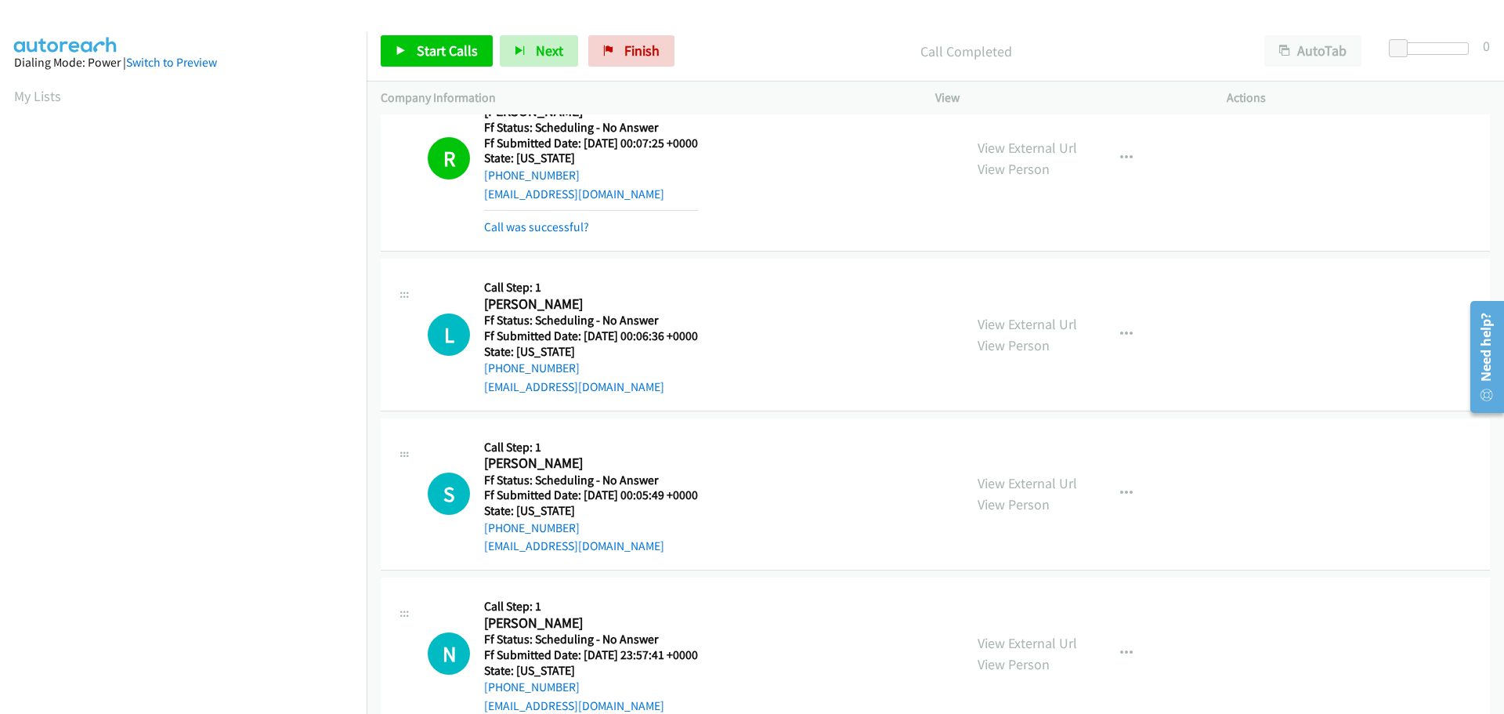
scroll to position [3872, 0]
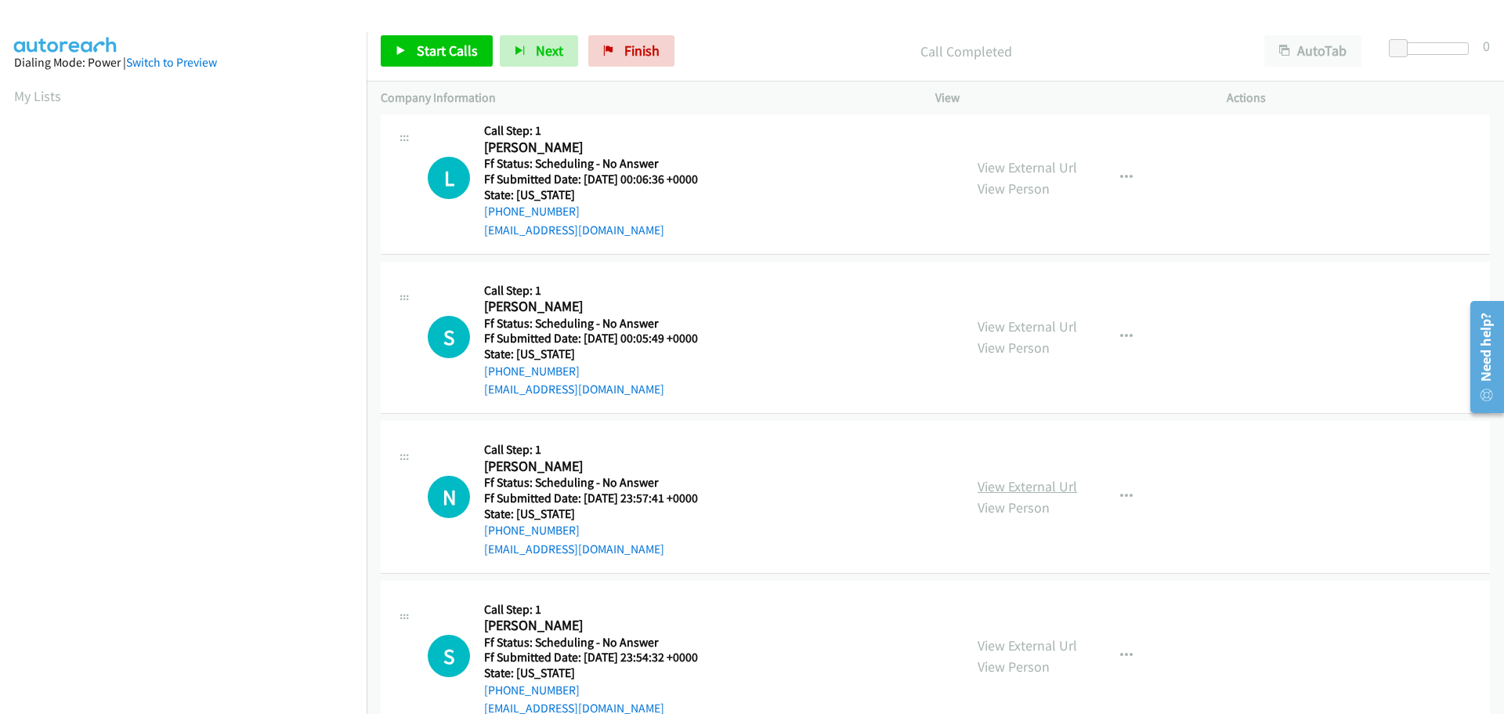
click at [986, 480] on link "View External Url" at bounding box center [1026, 486] width 99 height 18
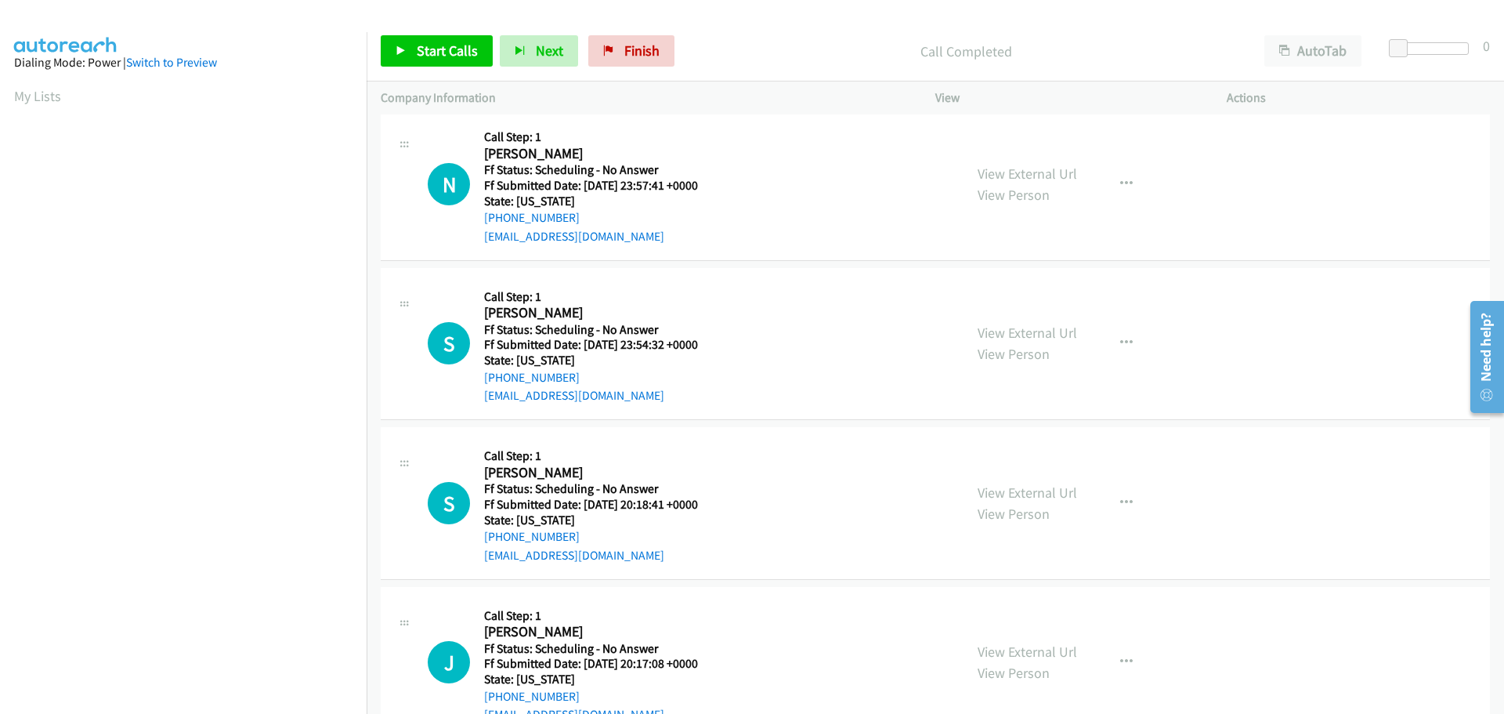
scroll to position [4185, 0]
click at [981, 329] on link "View External Url" at bounding box center [1026, 332] width 99 height 18
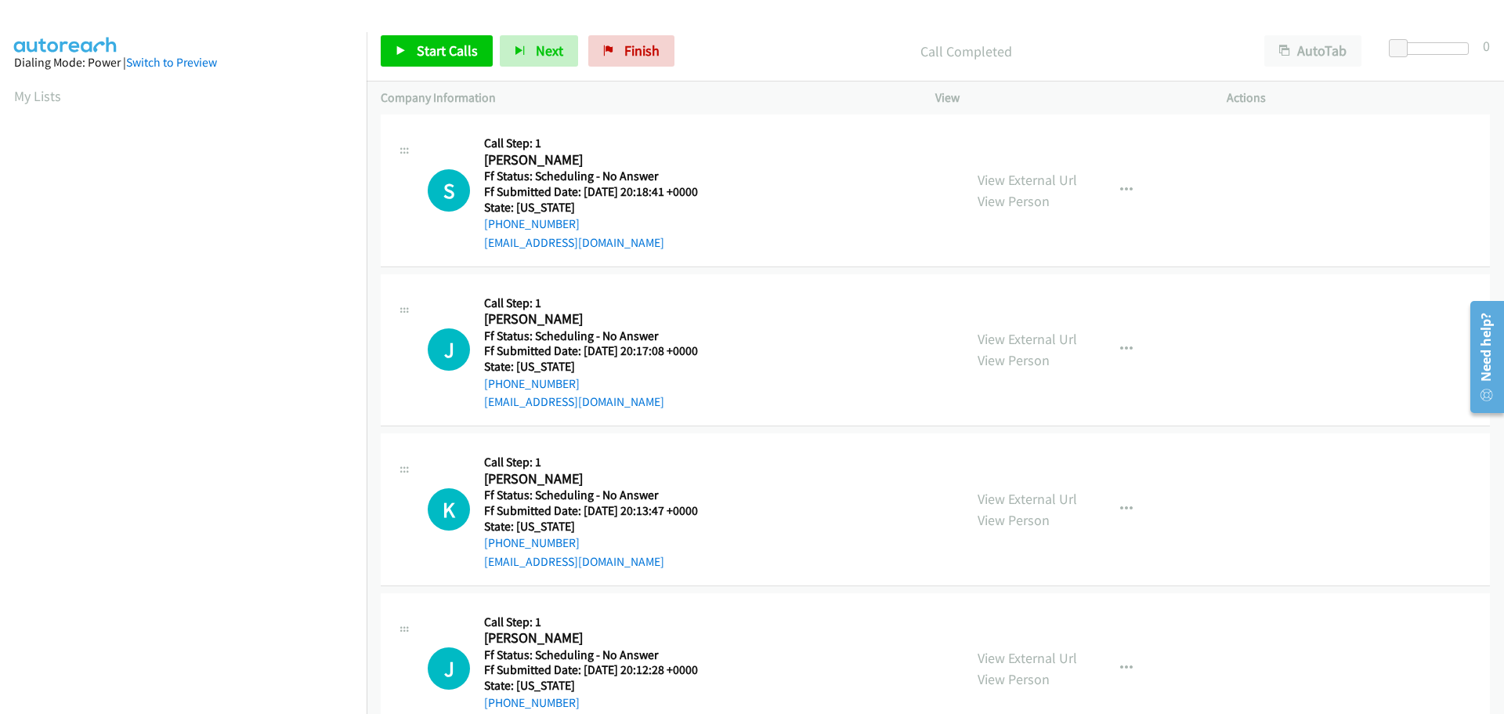
scroll to position [4498, 0]
click at [1010, 184] on link "View External Url" at bounding box center [1026, 178] width 99 height 18
click at [441, 48] on span "Start Calls" at bounding box center [447, 51] width 61 height 18
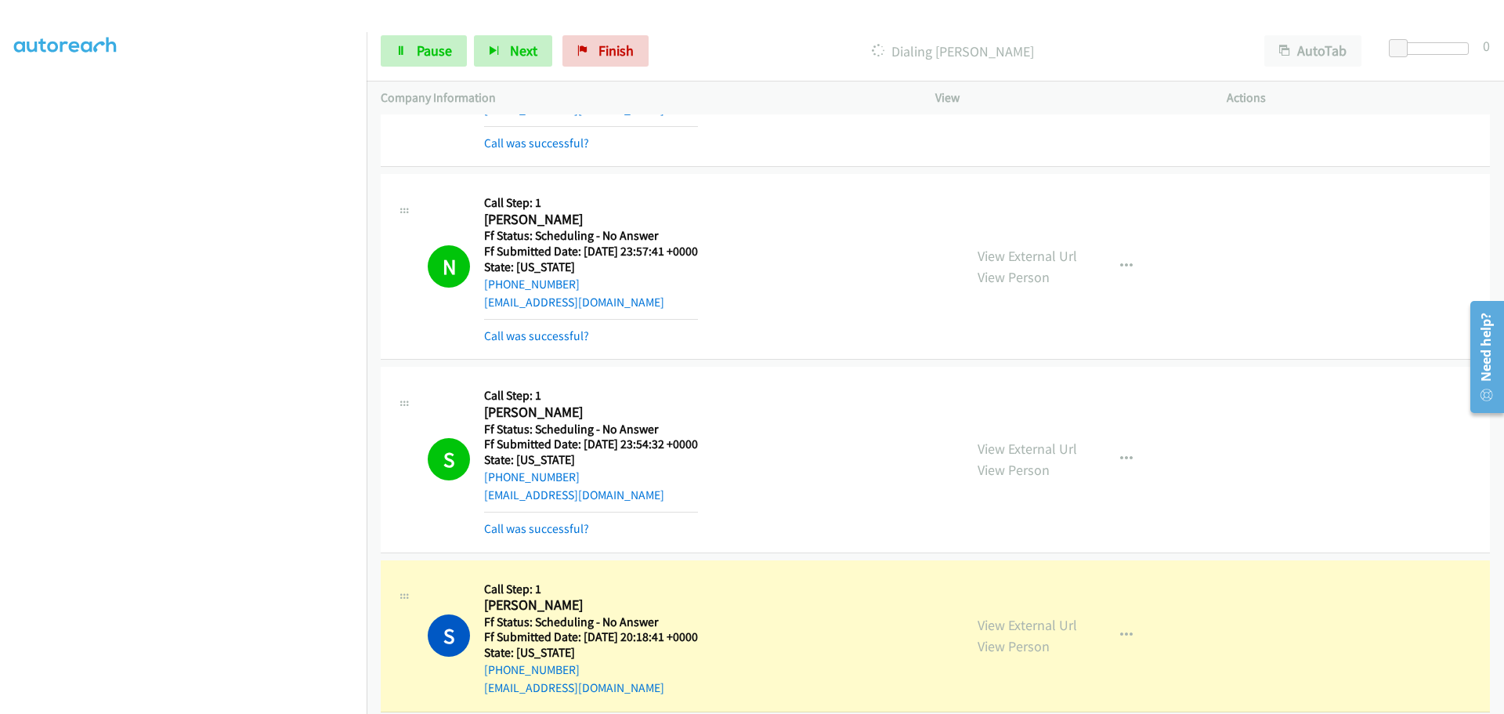
scroll to position [164, 0]
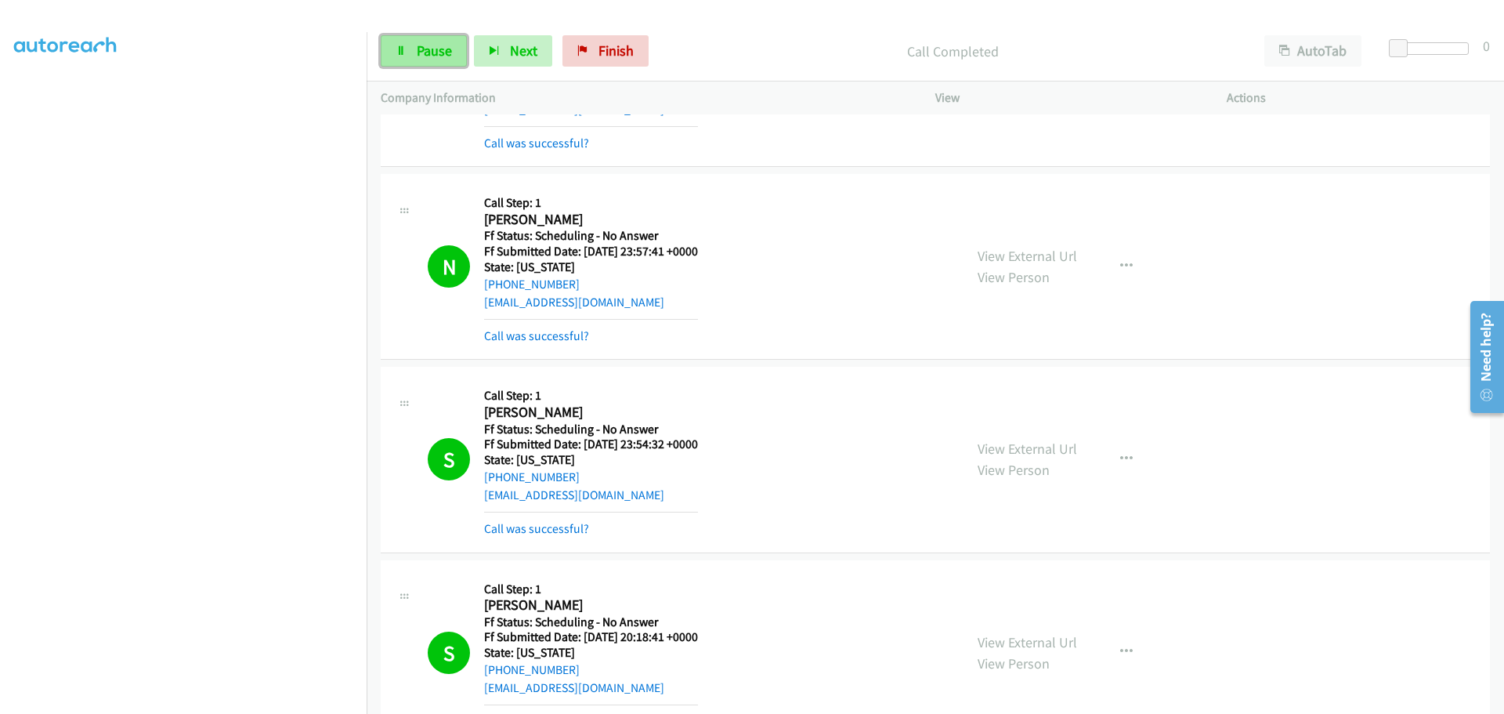
click at [396, 56] on link "Pause" at bounding box center [424, 50] width 86 height 31
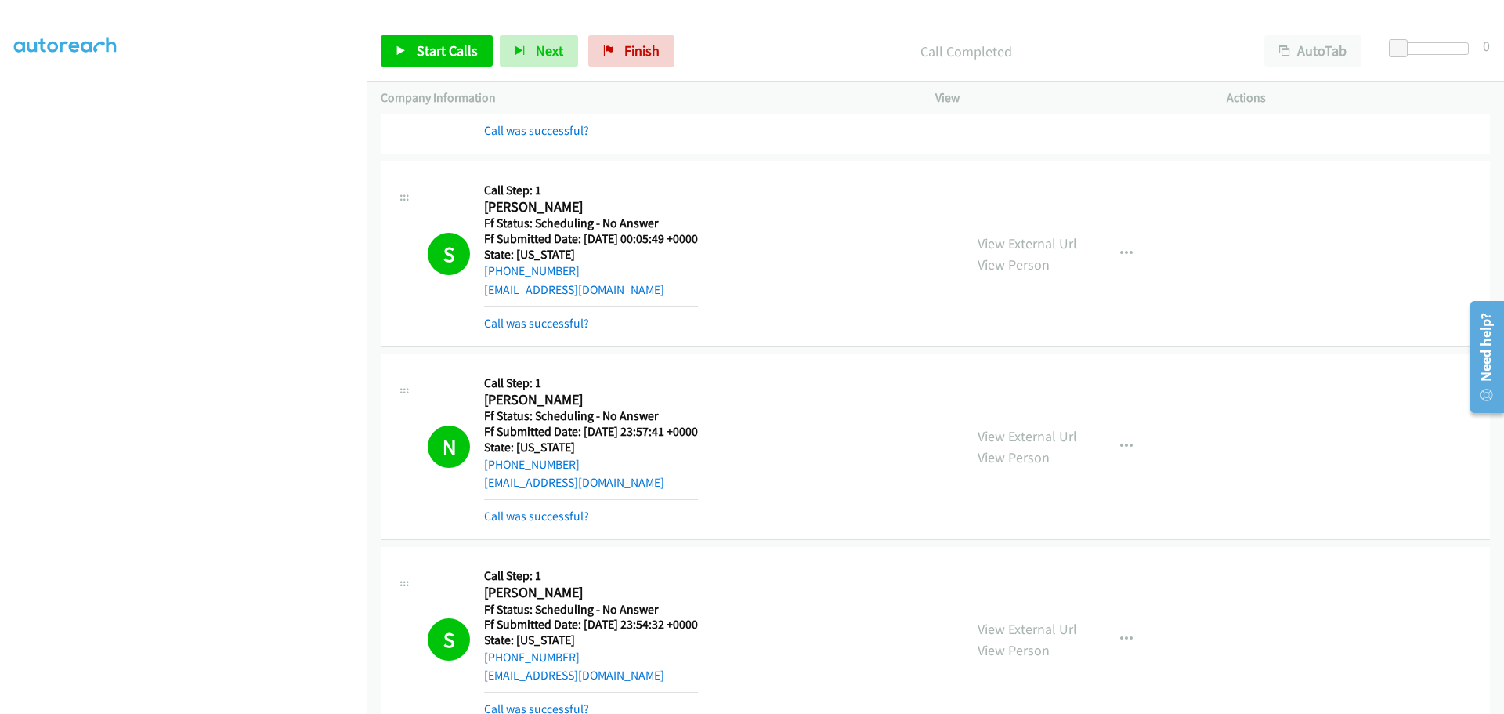
scroll to position [3950, 0]
